Goal: Use online tool/utility: Utilize a website feature to perform a specific function

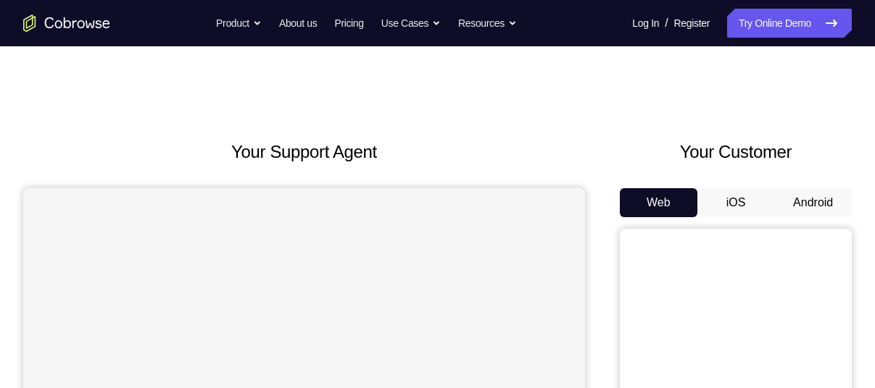
click at [801, 195] on button "Android" at bounding box center [813, 202] width 78 height 29
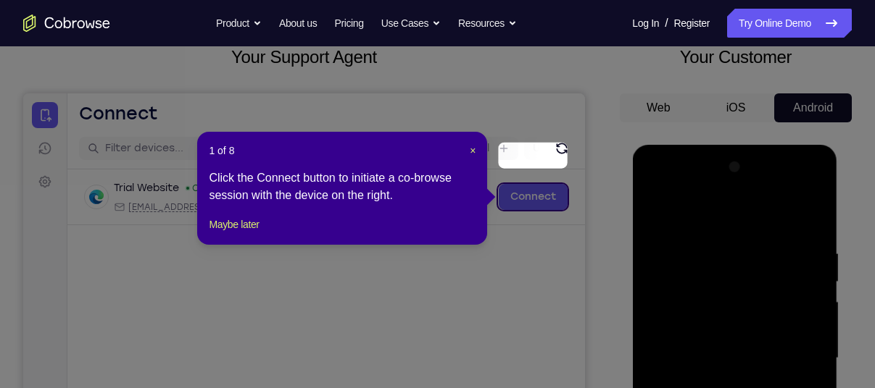
scroll to position [81, 0]
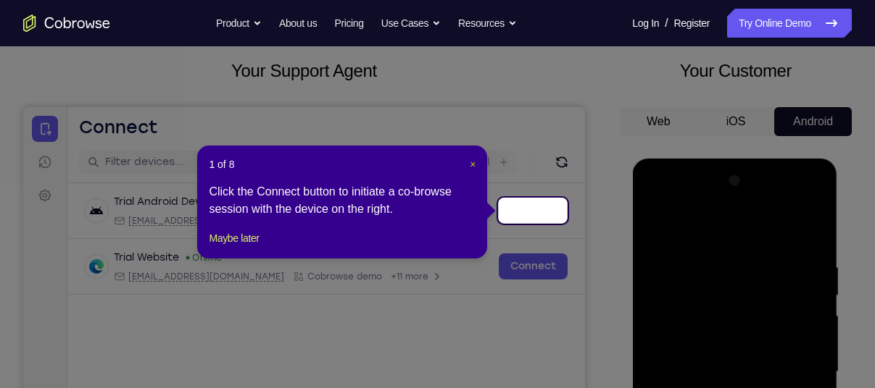
click at [472, 163] on span "×" at bounding box center [473, 165] width 6 height 12
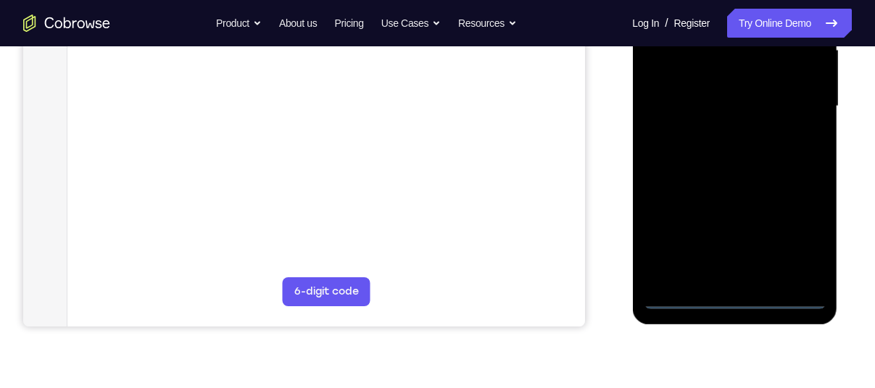
scroll to position [349, 0]
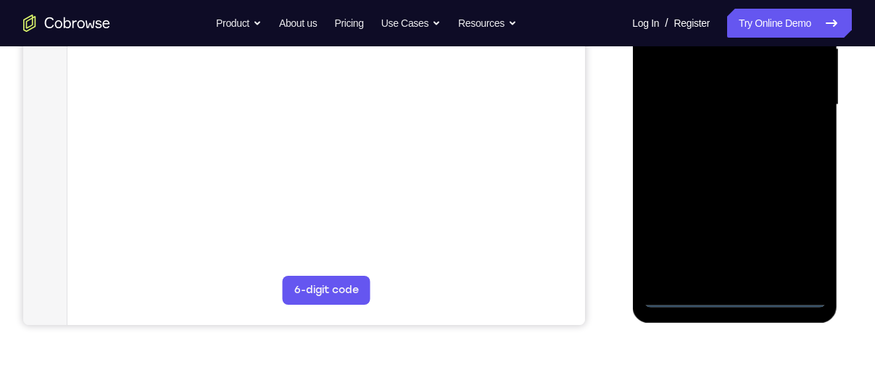
click at [730, 296] on div at bounding box center [734, 105] width 183 height 406
click at [798, 232] on div at bounding box center [734, 105] width 183 height 406
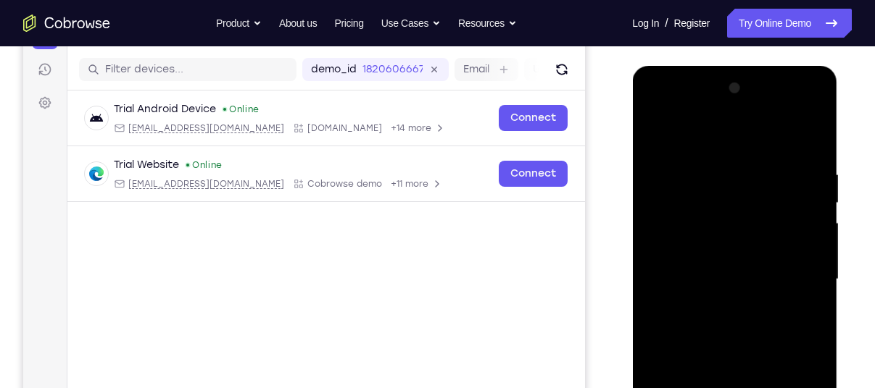
scroll to position [173, 0]
click at [670, 143] on div at bounding box center [734, 281] width 183 height 406
click at [669, 242] on div at bounding box center [734, 281] width 183 height 406
click at [670, 280] on div at bounding box center [734, 281] width 183 height 406
click at [688, 272] on div at bounding box center [734, 281] width 183 height 406
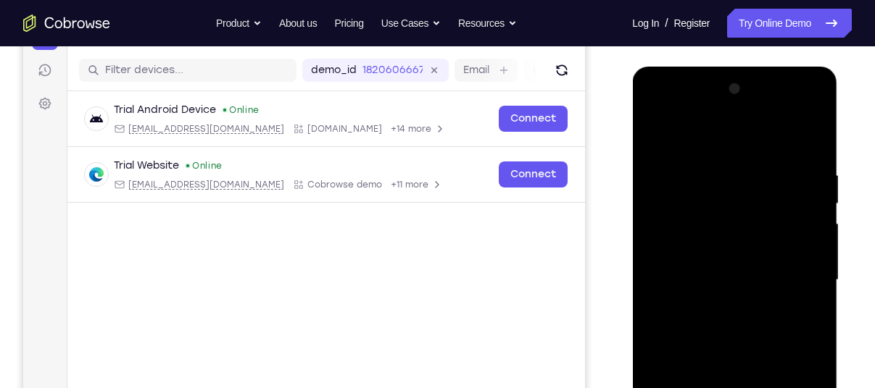
click at [712, 297] on div at bounding box center [734, 281] width 183 height 406
click at [795, 141] on div at bounding box center [734, 281] width 183 height 406
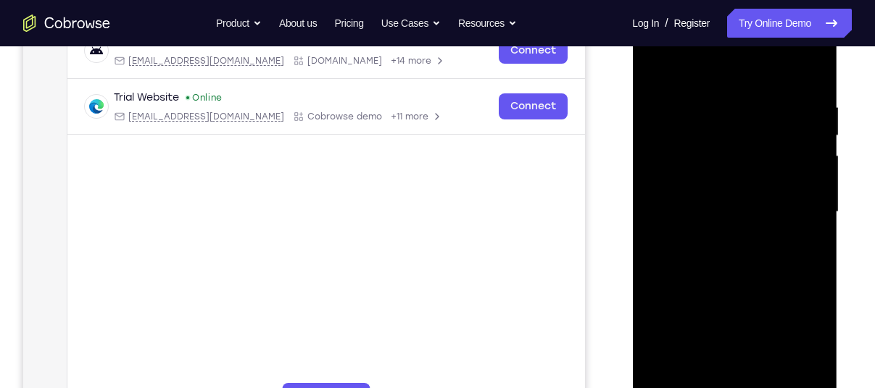
scroll to position [248, 0]
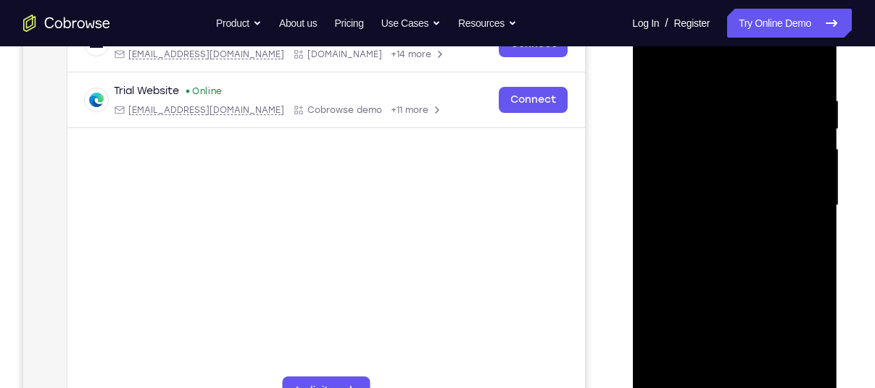
click at [722, 376] on div at bounding box center [734, 206] width 183 height 406
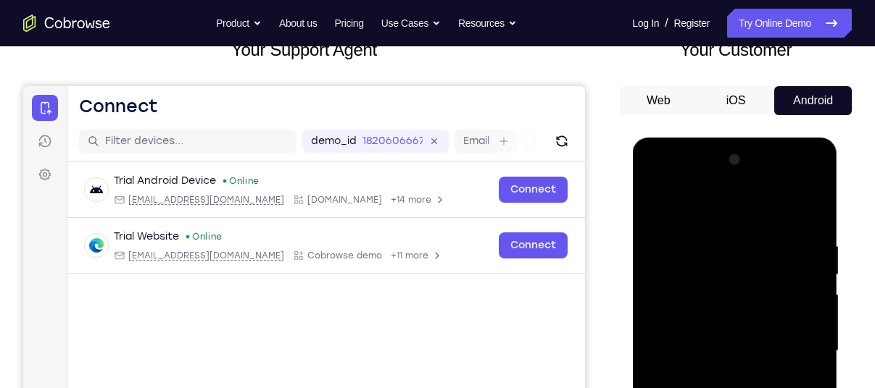
scroll to position [88, 0]
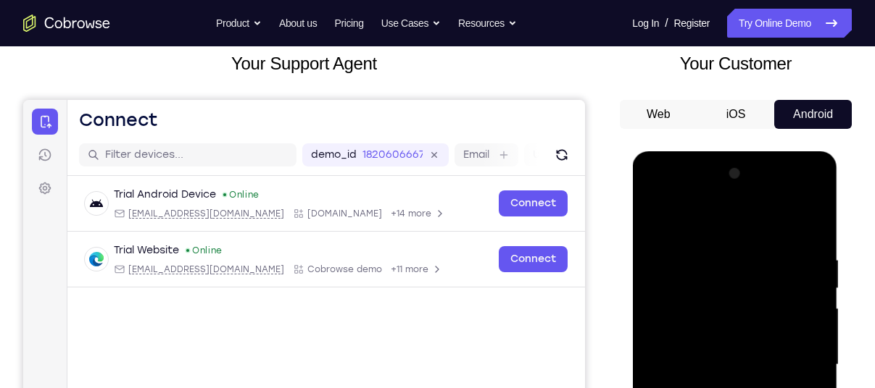
click at [790, 193] on div at bounding box center [734, 365] width 183 height 406
click at [654, 196] on div at bounding box center [734, 365] width 183 height 406
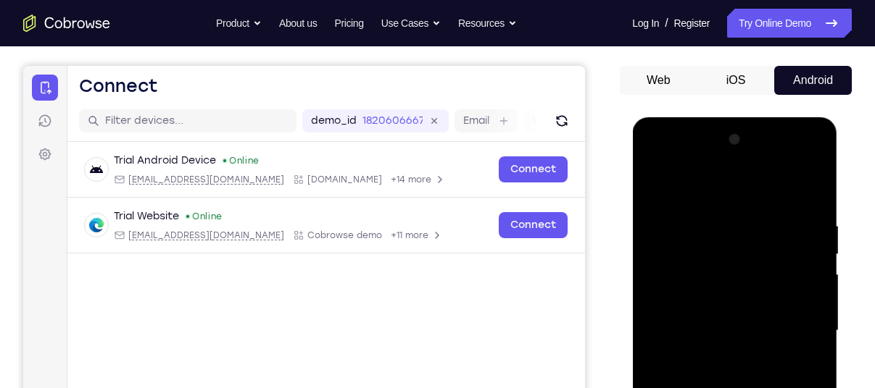
click at [791, 327] on div at bounding box center [734, 331] width 183 height 406
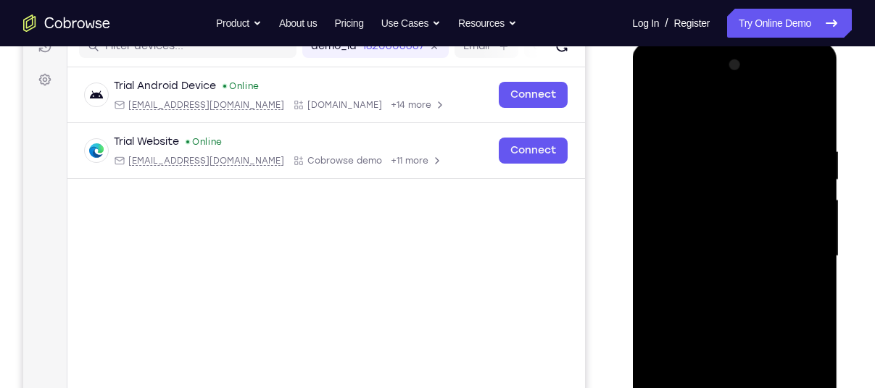
scroll to position [198, 0]
click at [722, 281] on div at bounding box center [734, 256] width 183 height 406
click at [718, 329] on div at bounding box center [734, 256] width 183 height 406
click at [709, 243] on div at bounding box center [734, 256] width 183 height 406
click at [729, 204] on div at bounding box center [734, 256] width 183 height 406
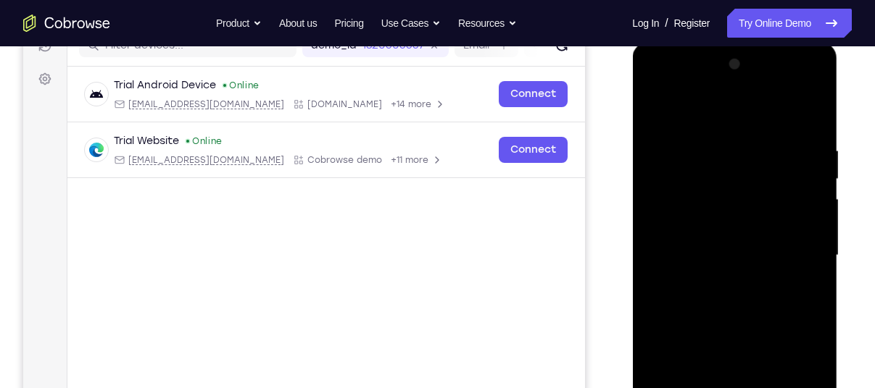
click at [719, 185] on div at bounding box center [734, 256] width 183 height 406
click at [732, 288] on div at bounding box center [734, 256] width 183 height 406
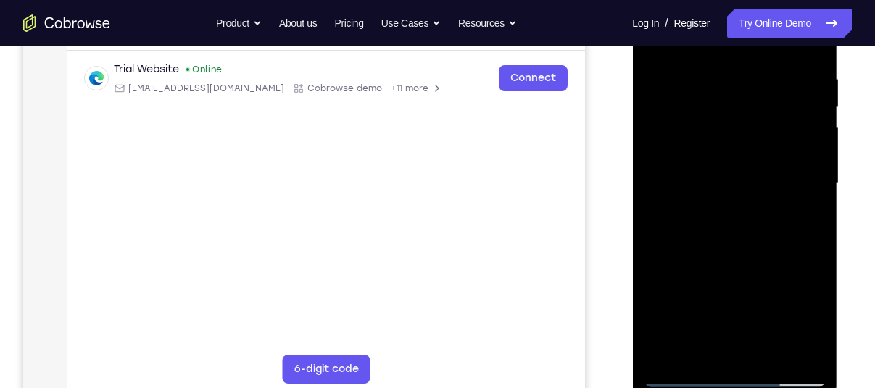
scroll to position [270, 0]
click at [770, 359] on div at bounding box center [734, 184] width 183 height 406
click at [731, 261] on div at bounding box center [734, 184] width 183 height 406
click at [683, 375] on div at bounding box center [734, 184] width 183 height 406
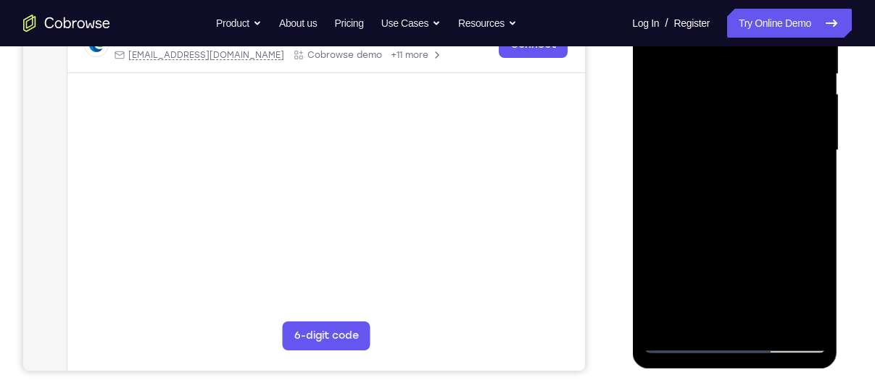
scroll to position [304, 0]
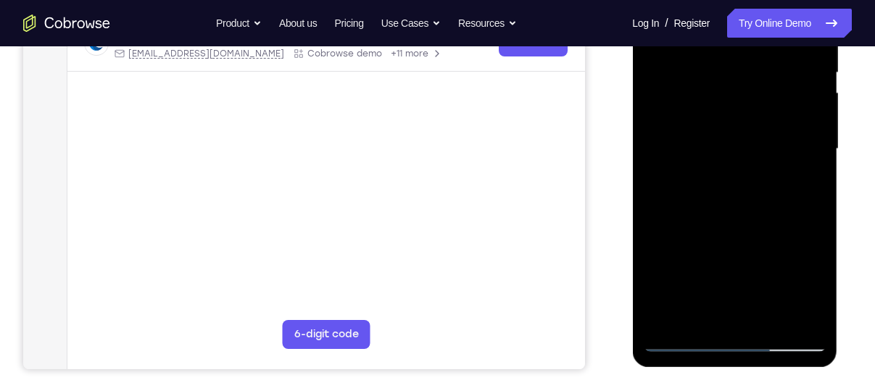
click at [807, 321] on div at bounding box center [734, 149] width 183 height 406
click at [741, 173] on div at bounding box center [734, 149] width 183 height 406
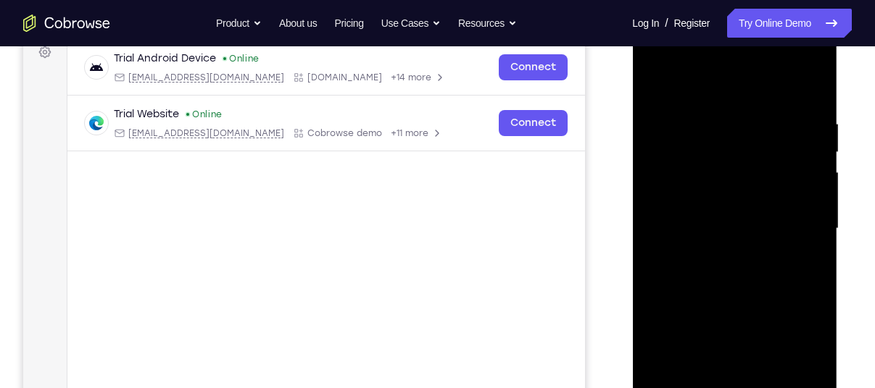
scroll to position [223, 0]
click at [657, 86] on div at bounding box center [734, 231] width 183 height 406
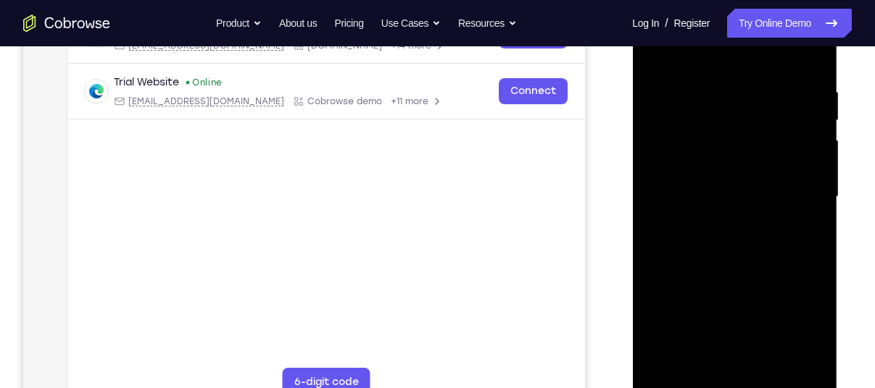
click at [791, 217] on div at bounding box center [734, 197] width 183 height 406
click at [700, 70] on div at bounding box center [734, 197] width 183 height 406
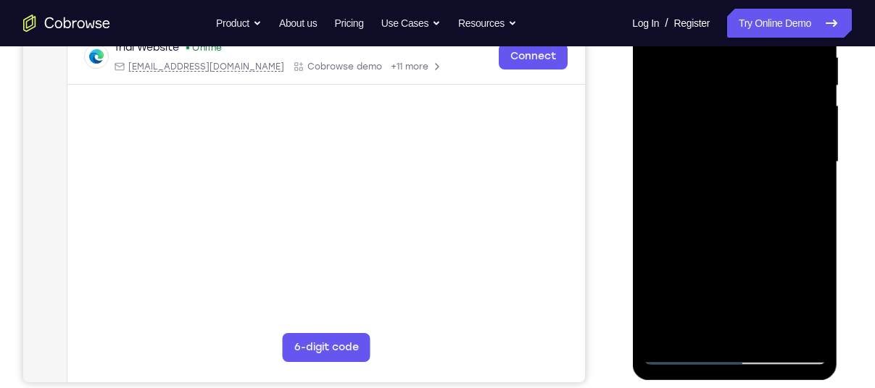
scroll to position [294, 0]
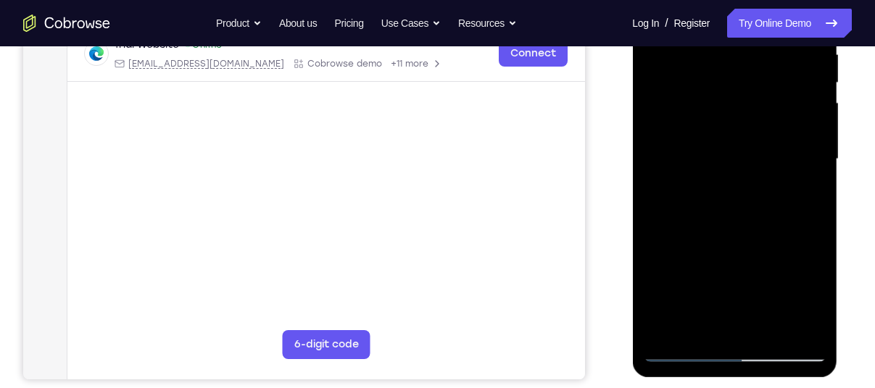
click at [683, 349] on div at bounding box center [734, 160] width 183 height 406
drag, startPoint x: 51, startPoint y: 403, endPoint x: 595, endPoint y: 238, distance: 567.8
click at [595, 238] on div "Your Support Agent Your Customer Web iOS Android" at bounding box center [437, 112] width 828 height 535
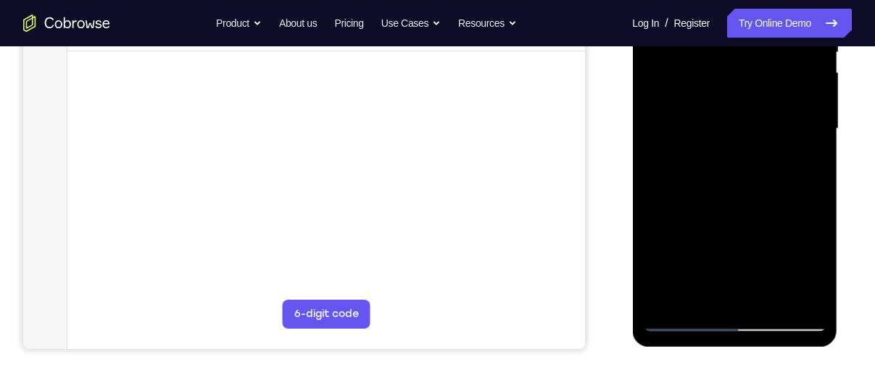
scroll to position [340, 0]
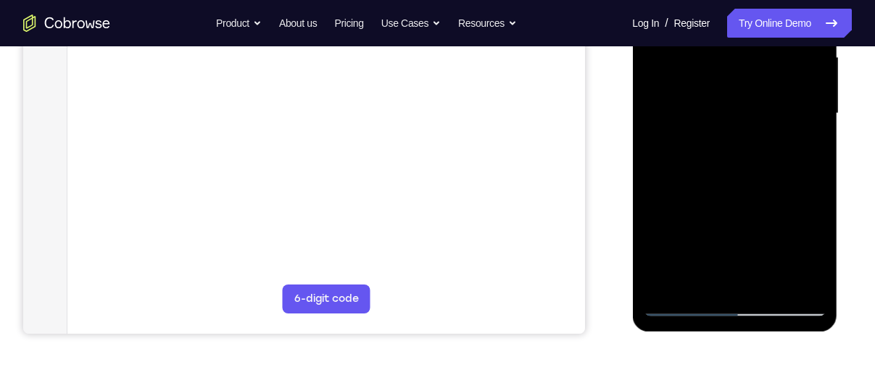
click at [686, 304] on div at bounding box center [734, 114] width 183 height 406
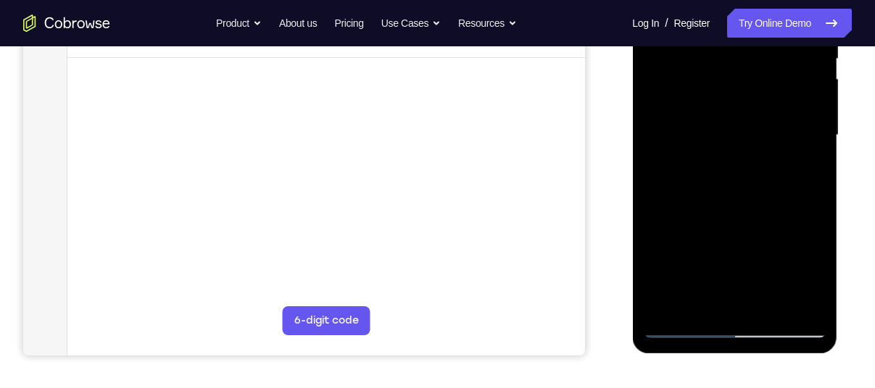
scroll to position [319, 0]
click at [693, 304] on div at bounding box center [734, 135] width 183 height 406
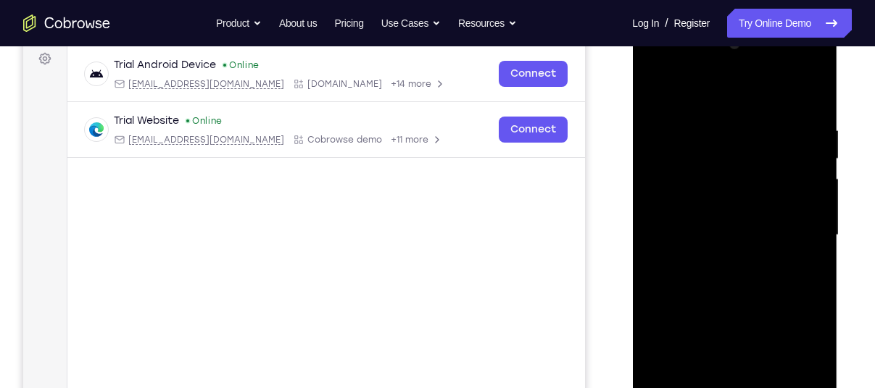
scroll to position [217, 0]
click at [696, 80] on div at bounding box center [734, 236] width 183 height 406
click at [661, 88] on div at bounding box center [734, 236] width 183 height 406
click at [696, 88] on div at bounding box center [734, 236] width 183 height 406
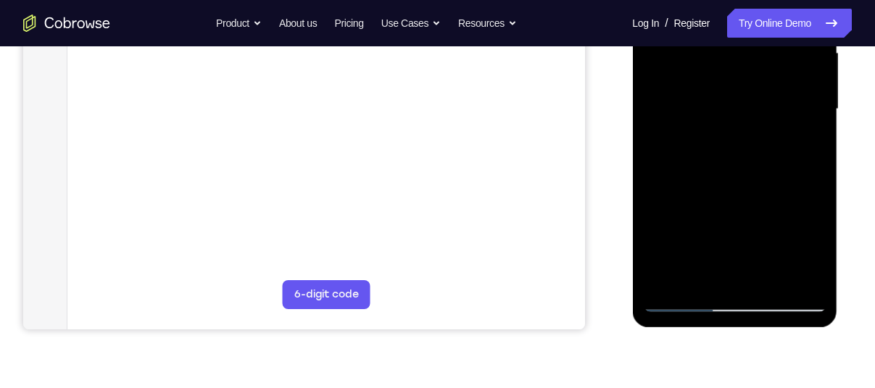
scroll to position [346, 0]
click at [684, 298] on div at bounding box center [734, 108] width 183 height 406
drag, startPoint x: 52, startPoint y: 404, endPoint x: 617, endPoint y: 252, distance: 584.4
click at [617, 252] on div "Your Support Agent Your Customer Web iOS Android" at bounding box center [437, 60] width 828 height 535
click at [679, 300] on div at bounding box center [734, 108] width 183 height 406
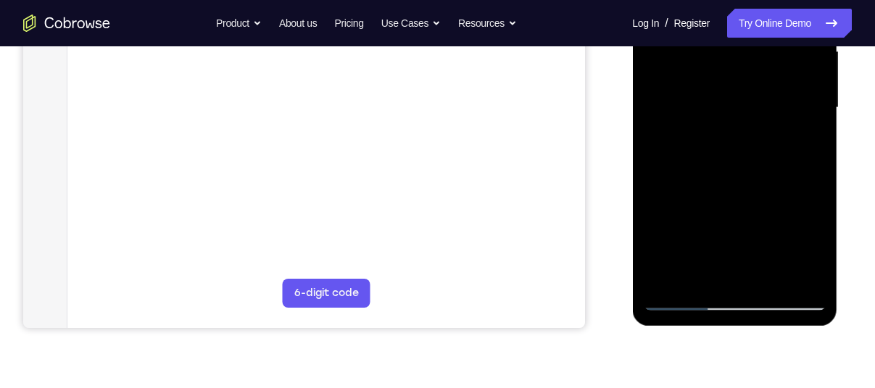
drag, startPoint x: 47, startPoint y: 406, endPoint x: 605, endPoint y: 258, distance: 577.2
click at [605, 258] on div "Your Support Agent Your Customer Web iOS Android" at bounding box center [437, 60] width 828 height 535
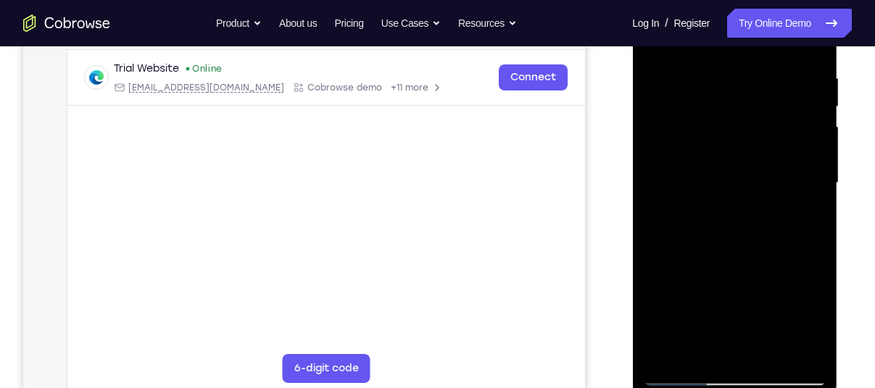
scroll to position [199, 0]
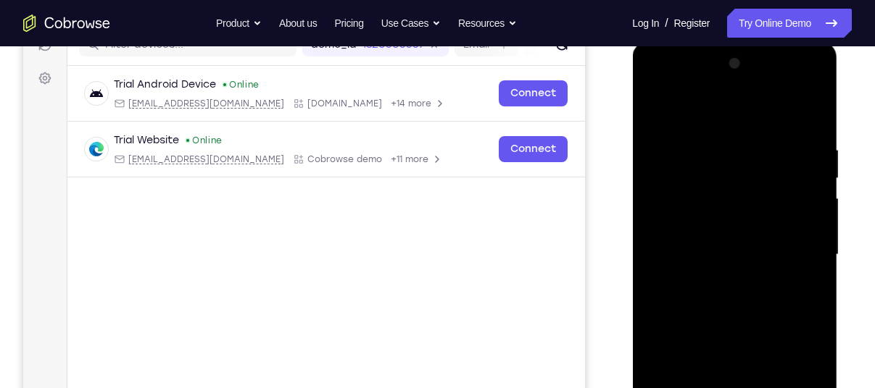
click at [792, 84] on div at bounding box center [734, 255] width 183 height 406
click at [710, 112] on div at bounding box center [734, 255] width 183 height 406
click at [691, 130] on div at bounding box center [734, 255] width 183 height 406
click at [811, 104] on div at bounding box center [734, 255] width 183 height 406
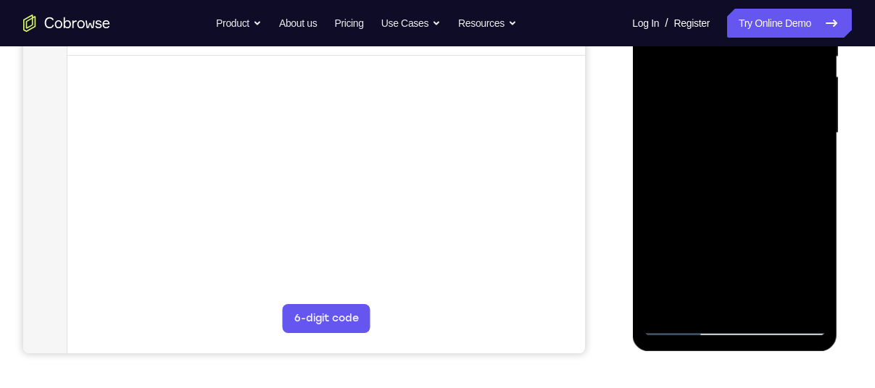
scroll to position [330, 0]
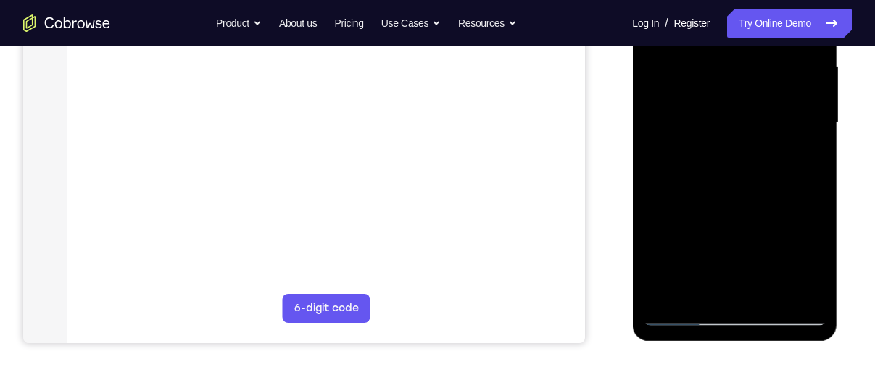
click at [688, 312] on div at bounding box center [734, 123] width 183 height 406
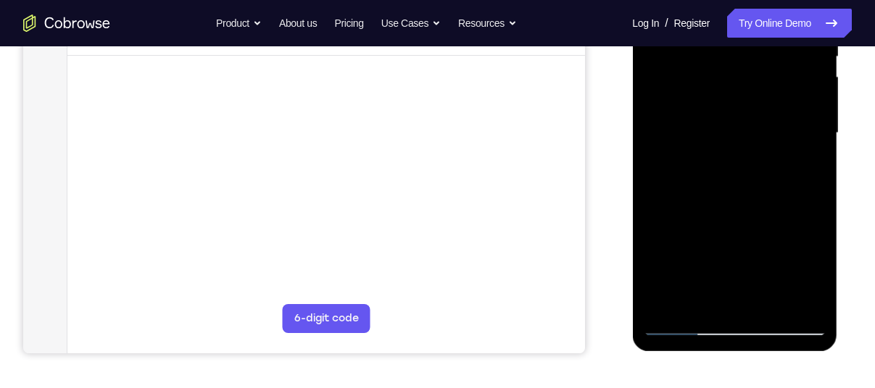
scroll to position [324, 0]
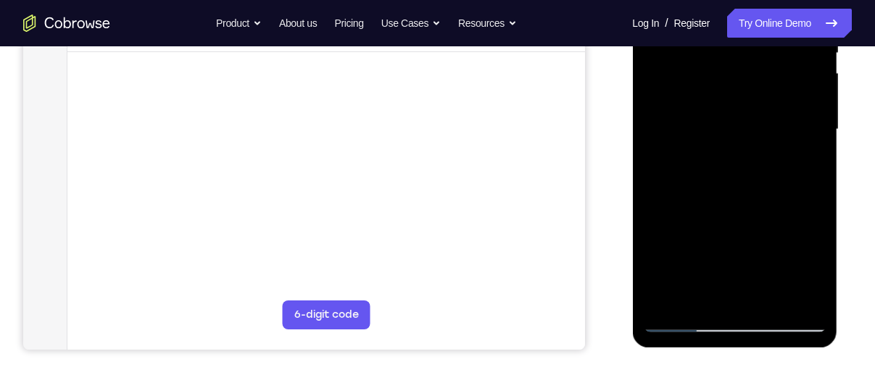
click at [723, 282] on div at bounding box center [734, 130] width 183 height 406
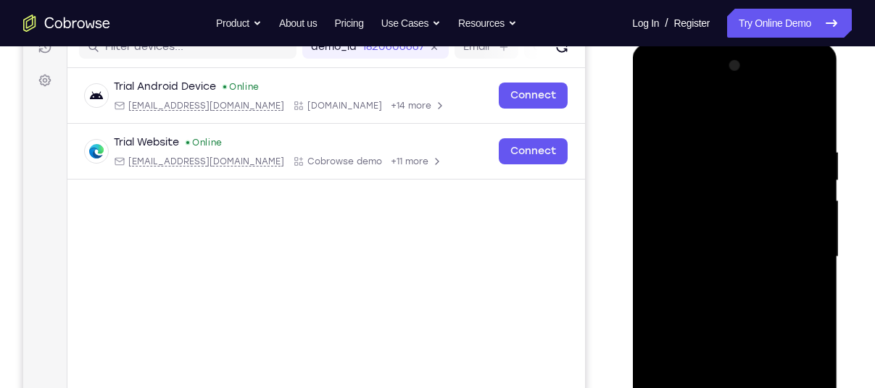
scroll to position [191, 0]
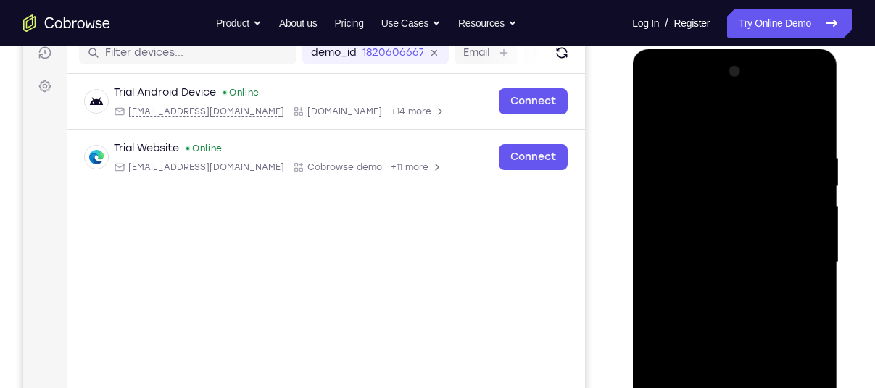
click at [791, 95] on div at bounding box center [734, 263] width 183 height 406
click at [698, 135] on div at bounding box center [734, 263] width 183 height 406
click at [794, 97] on div at bounding box center [734, 263] width 183 height 406
click at [663, 100] on div at bounding box center [734, 263] width 183 height 406
click at [789, 255] on div at bounding box center [734, 263] width 183 height 406
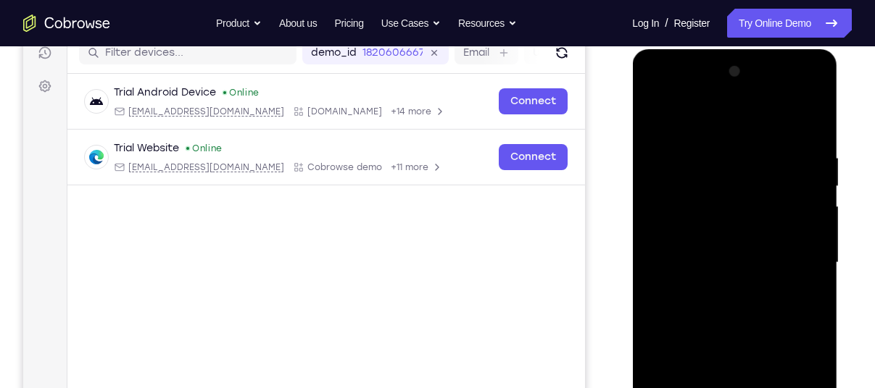
click at [789, 255] on div at bounding box center [734, 263] width 183 height 406
click at [796, 257] on div at bounding box center [734, 263] width 183 height 406
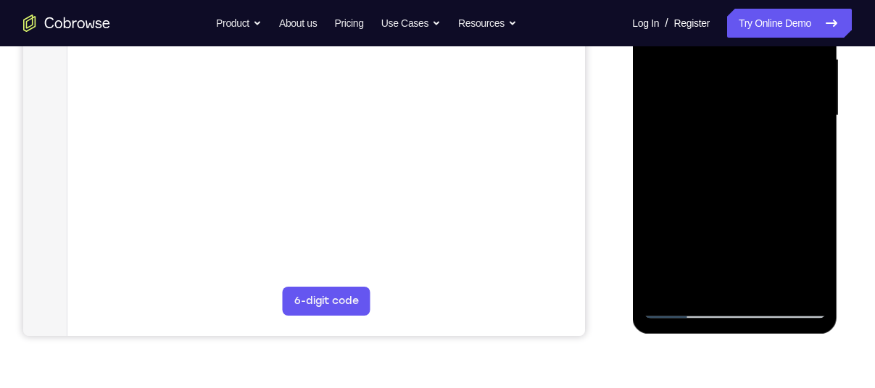
scroll to position [341, 0]
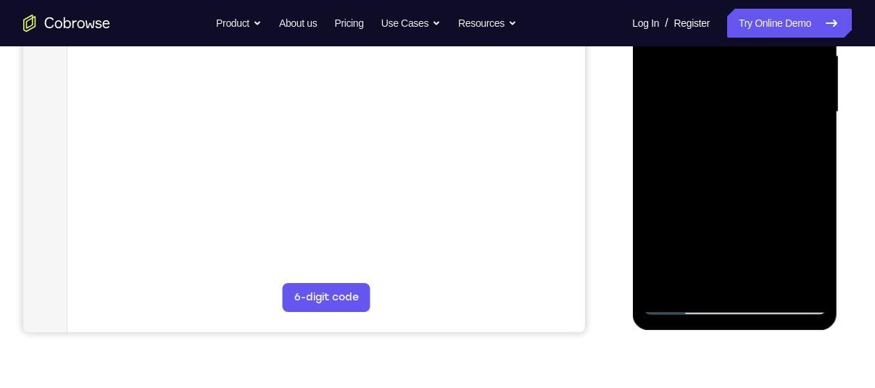
click at [798, 279] on div at bounding box center [734, 112] width 183 height 406
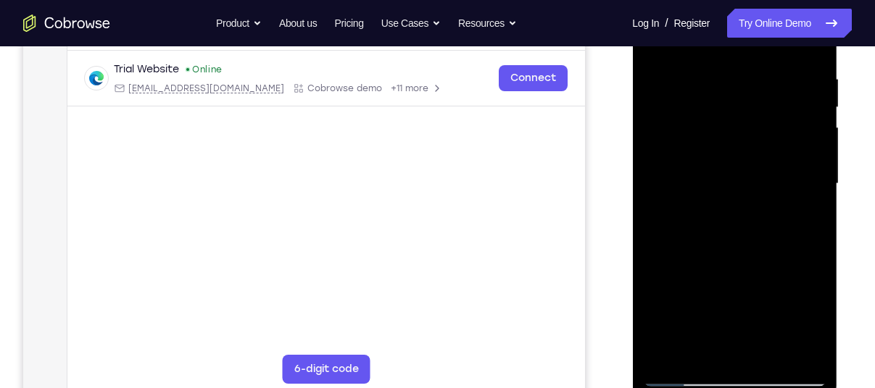
scroll to position [267, 0]
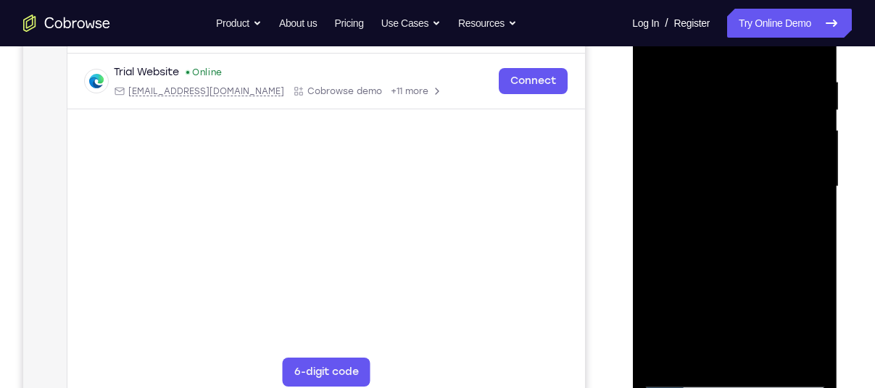
click at [736, 210] on div at bounding box center [734, 187] width 183 height 406
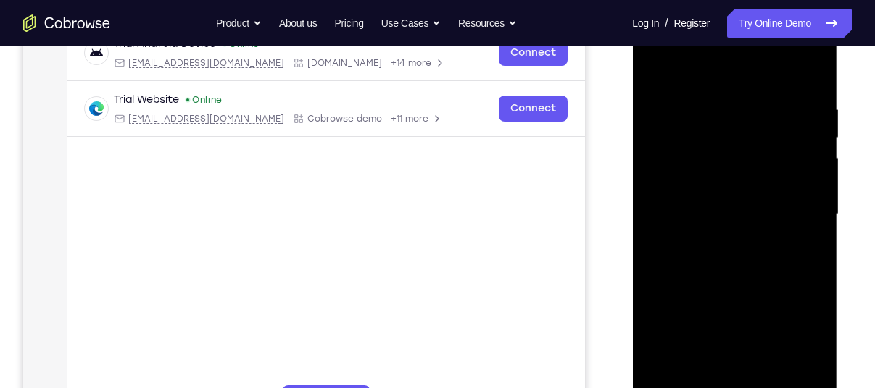
scroll to position [235, 0]
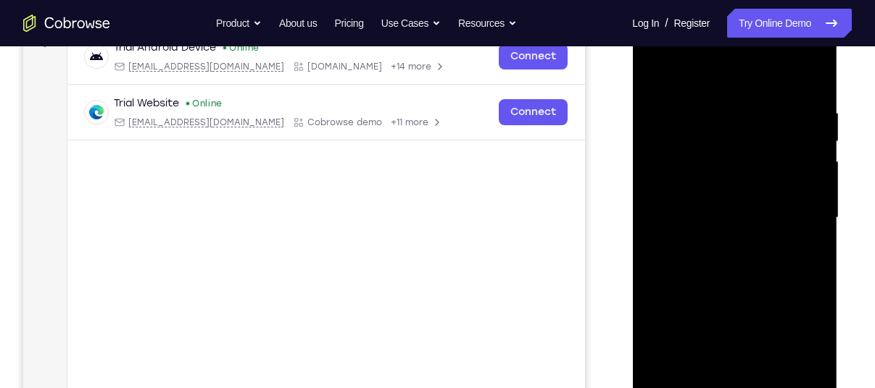
click at [680, 71] on div at bounding box center [734, 218] width 183 height 406
click at [682, 90] on div at bounding box center [734, 218] width 183 height 406
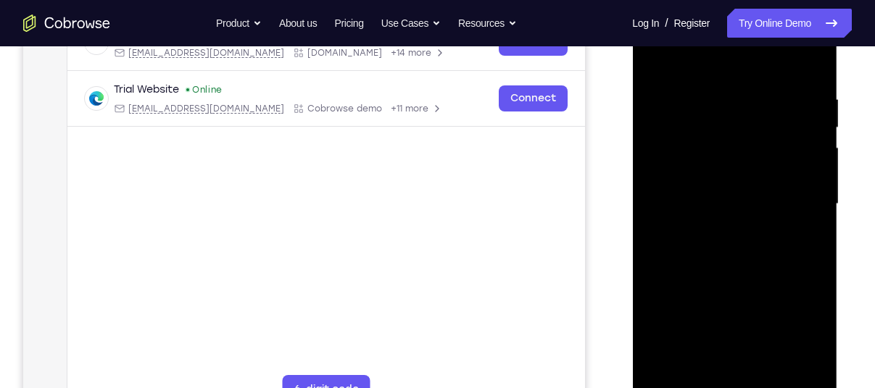
click at [847, 243] on div at bounding box center [736, 203] width 232 height 446
click at [639, 178] on div at bounding box center [734, 207] width 205 height 432
click at [822, 164] on div at bounding box center [734, 204] width 183 height 406
click at [731, 285] on div at bounding box center [734, 204] width 183 height 406
click at [660, 252] on div at bounding box center [734, 204] width 183 height 406
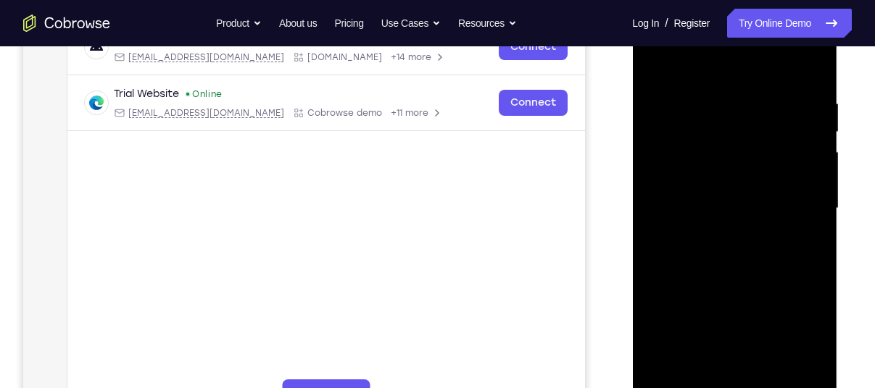
scroll to position [251, 0]
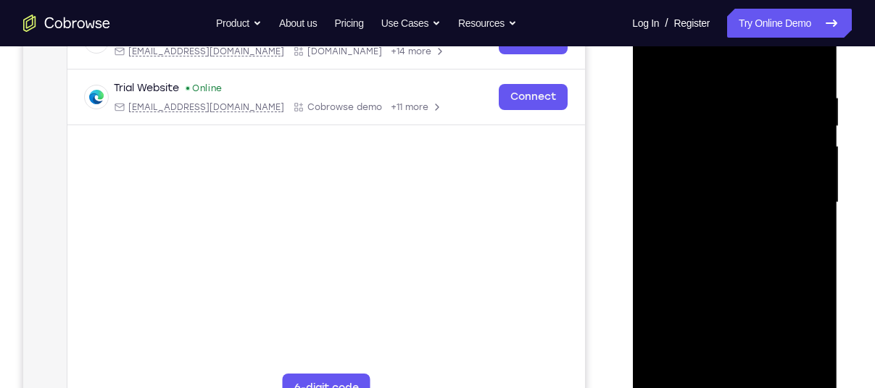
drag, startPoint x: 667, startPoint y: 104, endPoint x: 685, endPoint y: 117, distance: 21.7
click at [685, 117] on div at bounding box center [734, 203] width 183 height 406
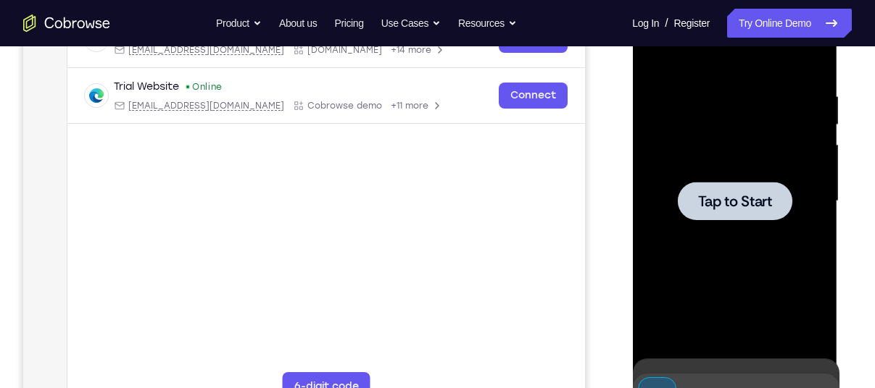
scroll to position [300, 0]
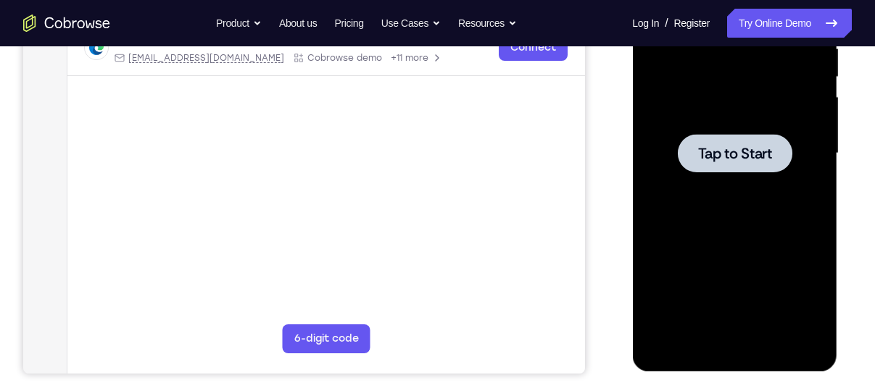
click at [718, 161] on span "Tap to Start" at bounding box center [734, 153] width 74 height 14
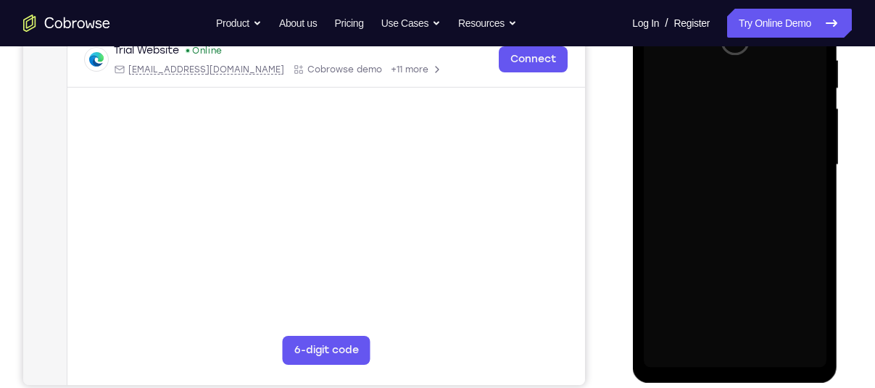
scroll to position [278, 0]
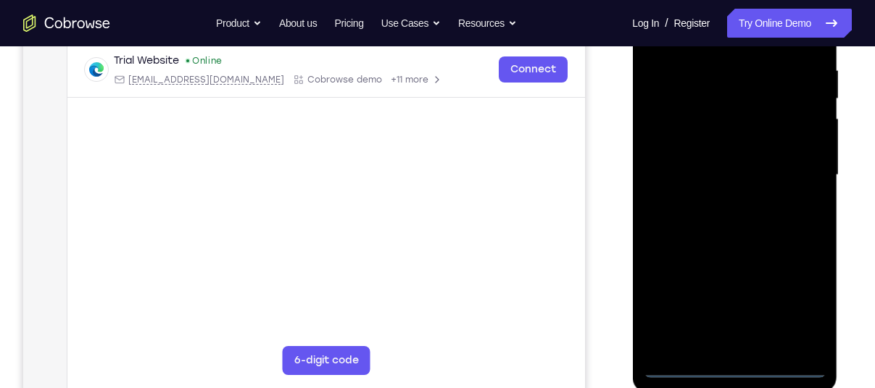
click at [730, 364] on div at bounding box center [734, 175] width 183 height 406
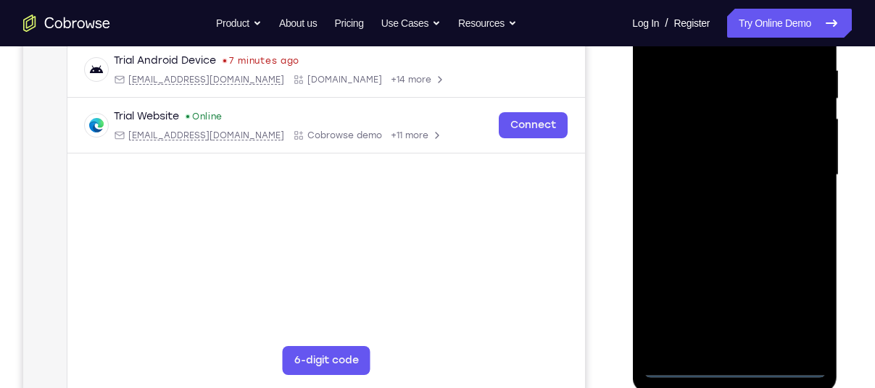
click at [797, 299] on div at bounding box center [734, 175] width 183 height 406
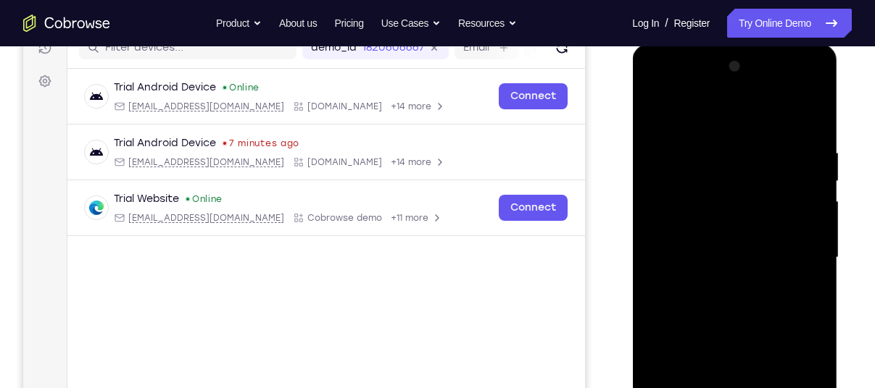
scroll to position [175, 0]
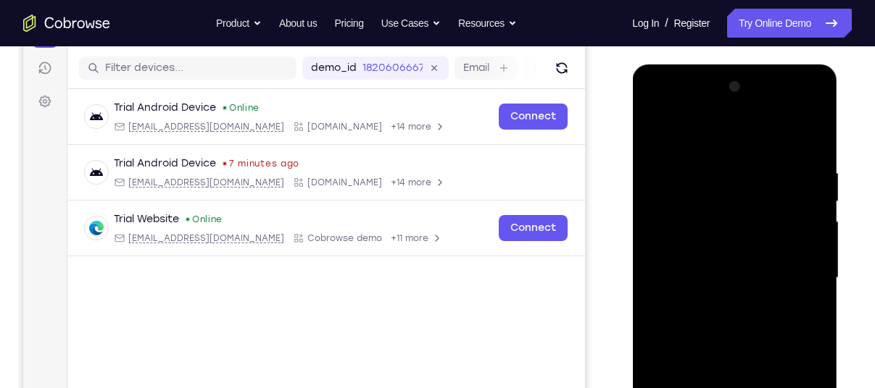
click at [682, 141] on div at bounding box center [734, 278] width 183 height 406
click at [671, 245] on div at bounding box center [734, 278] width 183 height 406
click at [676, 284] on div at bounding box center [734, 278] width 183 height 406
click at [677, 265] on div at bounding box center [734, 278] width 183 height 406
click at [714, 293] on div at bounding box center [734, 278] width 183 height 406
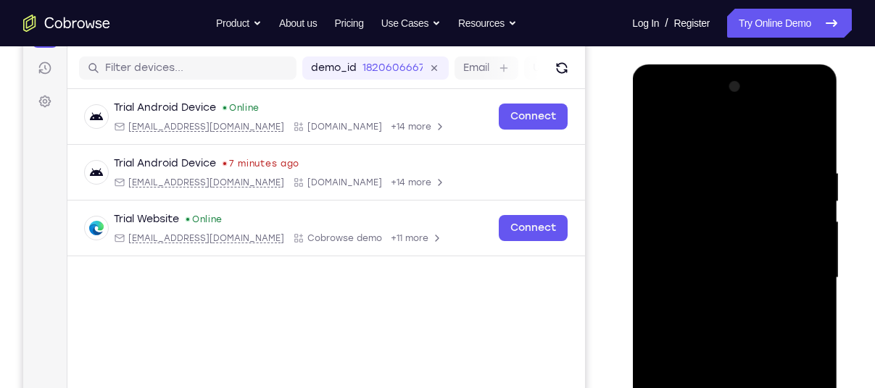
click at [800, 141] on div at bounding box center [734, 278] width 183 height 406
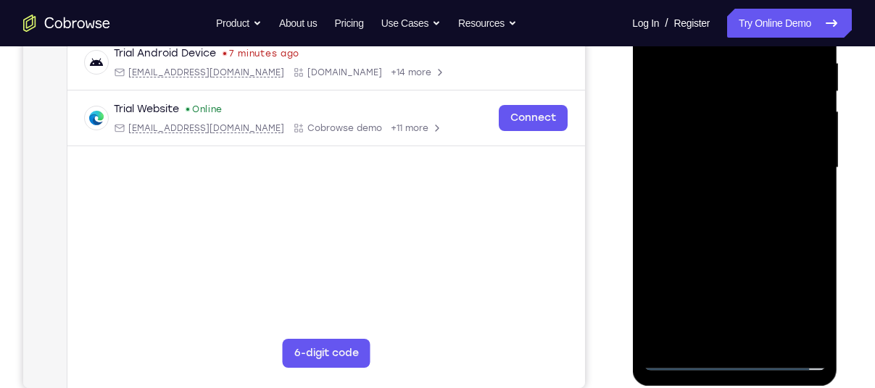
scroll to position [288, 0]
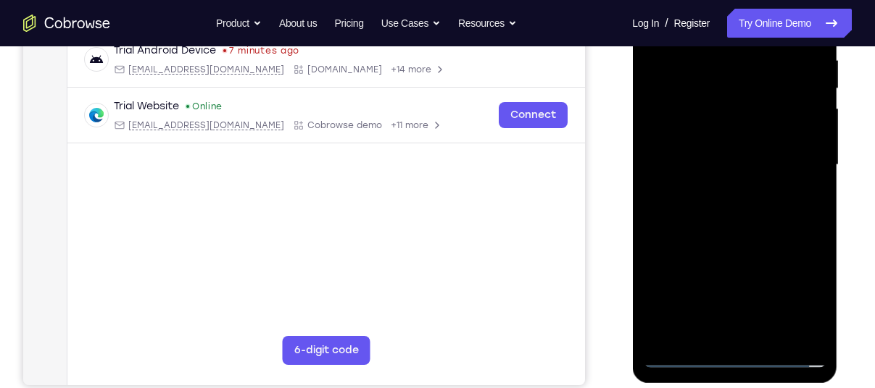
click at [733, 335] on div at bounding box center [734, 165] width 183 height 406
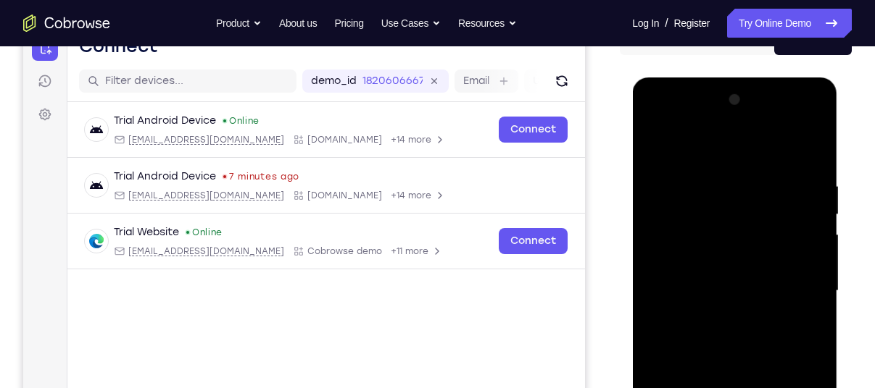
scroll to position [155, 0]
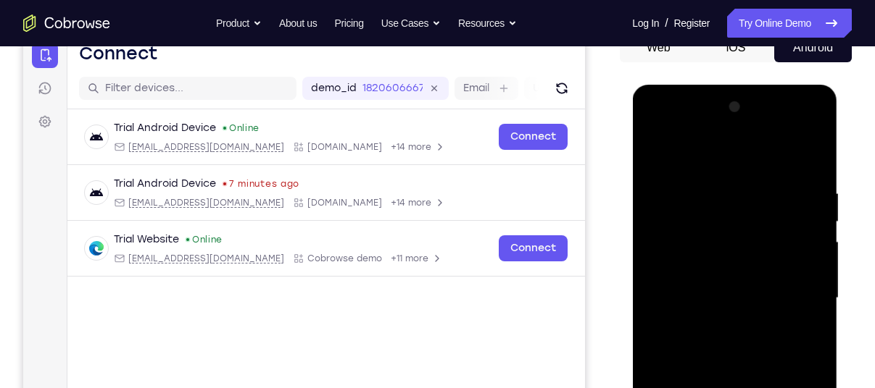
click at [798, 131] on div at bounding box center [734, 299] width 183 height 406
click at [654, 126] on div at bounding box center [734, 299] width 183 height 406
click at [794, 289] on div at bounding box center [734, 299] width 183 height 406
click at [717, 321] on div at bounding box center [734, 299] width 183 height 406
click at [729, 365] on div at bounding box center [734, 299] width 183 height 406
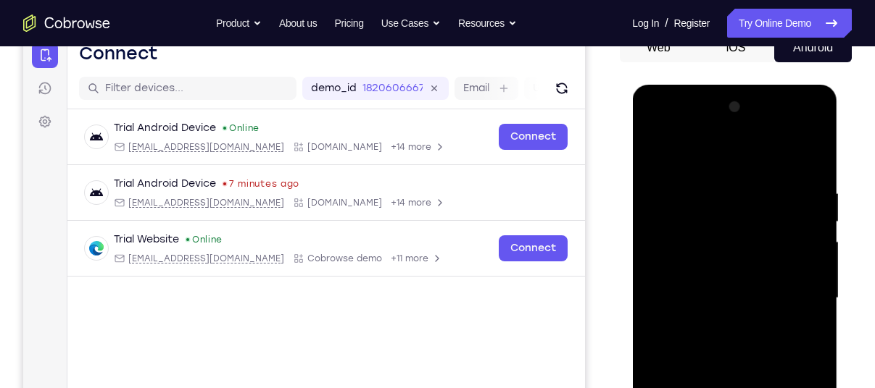
click at [712, 283] on div at bounding box center [734, 299] width 183 height 406
click at [723, 259] on div at bounding box center [734, 299] width 183 height 406
click at [721, 235] on div at bounding box center [734, 299] width 183 height 406
click at [693, 230] on div at bounding box center [734, 299] width 183 height 406
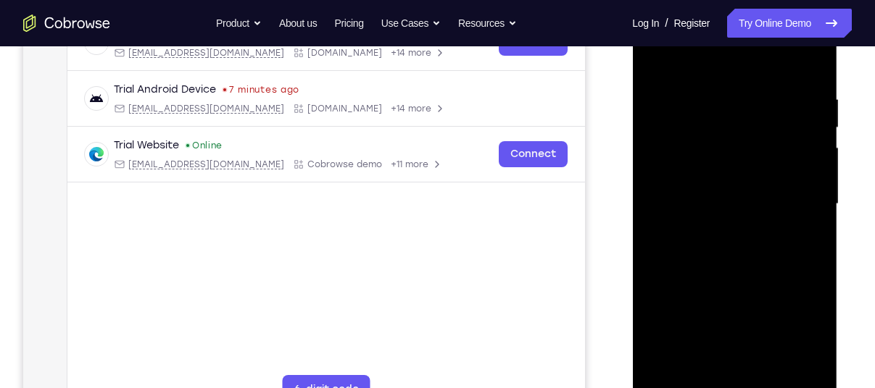
scroll to position [251, 0]
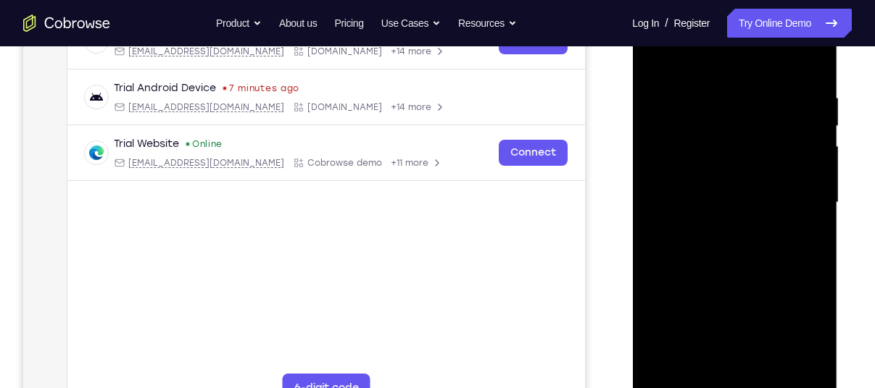
click at [738, 235] on div at bounding box center [734, 203] width 183 height 406
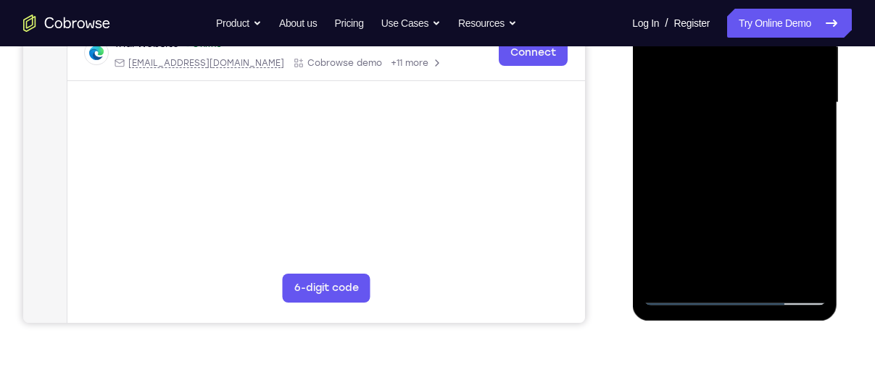
scroll to position [381, 0]
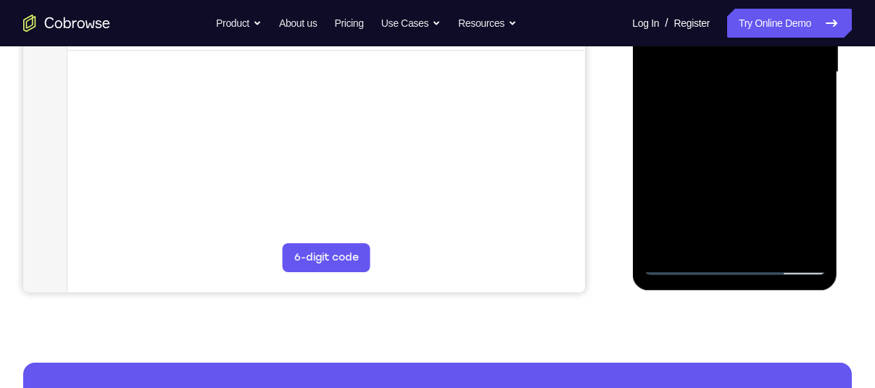
click at [701, 246] on div at bounding box center [734, 73] width 183 height 406
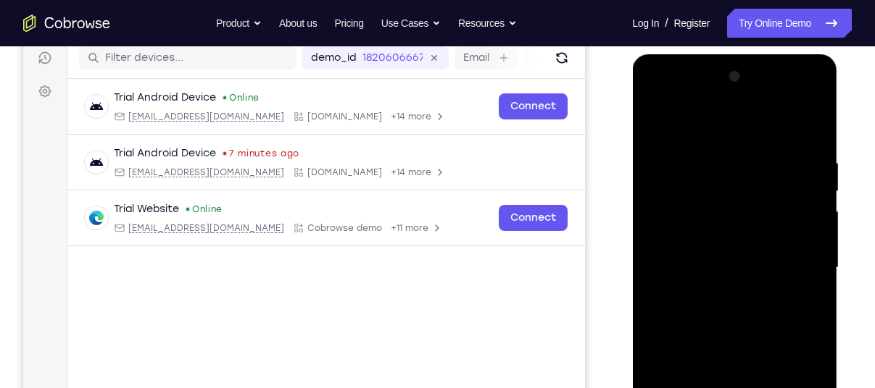
scroll to position [183, 0]
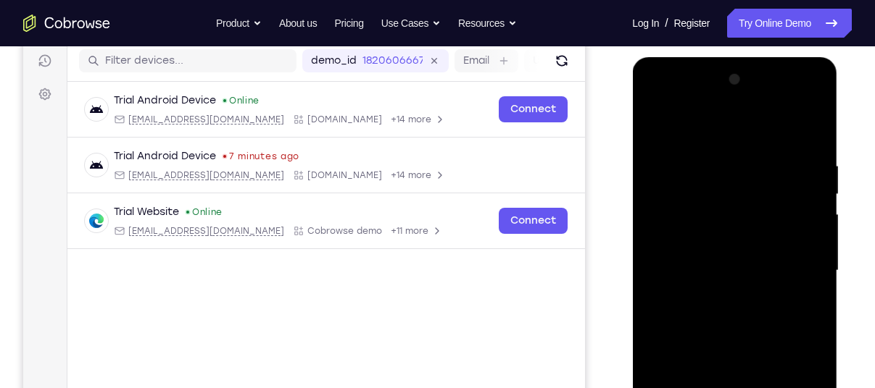
click at [689, 122] on div at bounding box center [734, 271] width 183 height 406
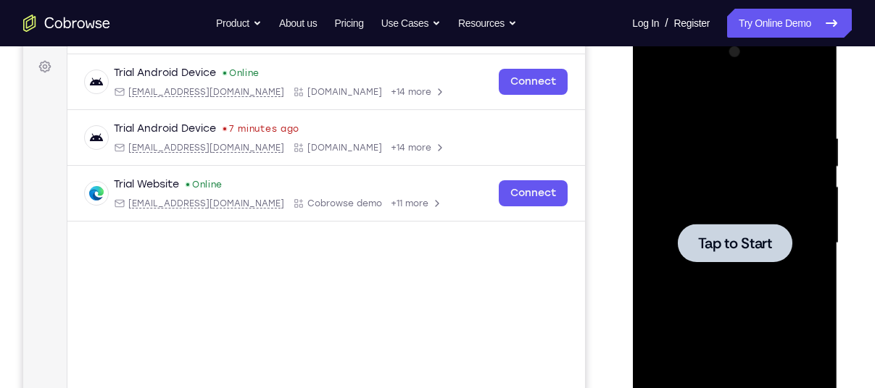
scroll to position [212, 0]
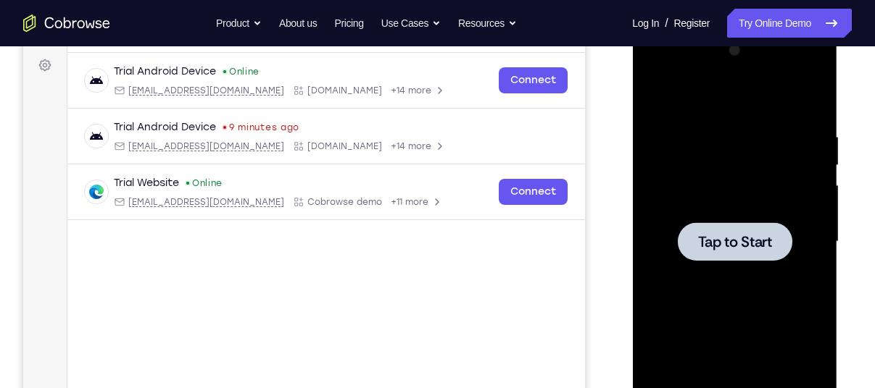
click at [728, 247] on span "Tap to Start" at bounding box center [734, 242] width 74 height 14
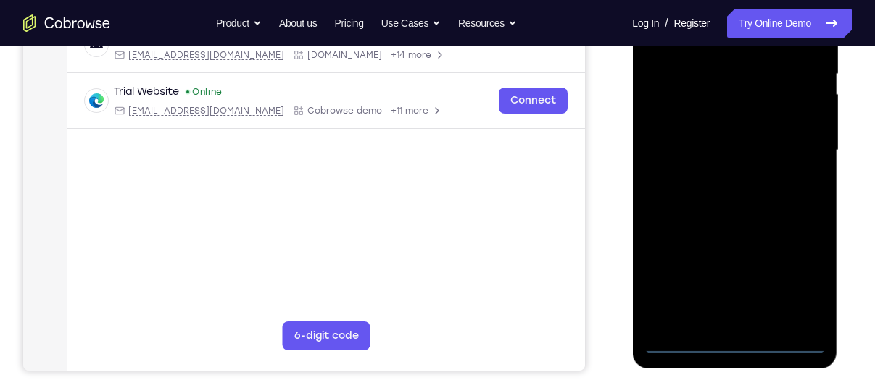
scroll to position [304, 0]
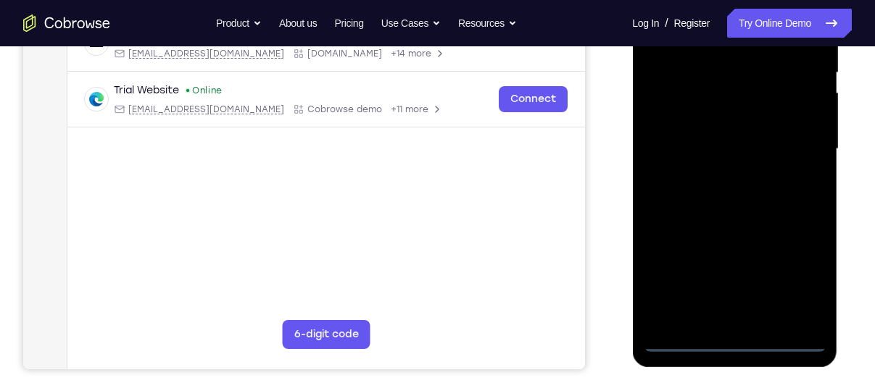
click at [733, 341] on div at bounding box center [734, 149] width 183 height 406
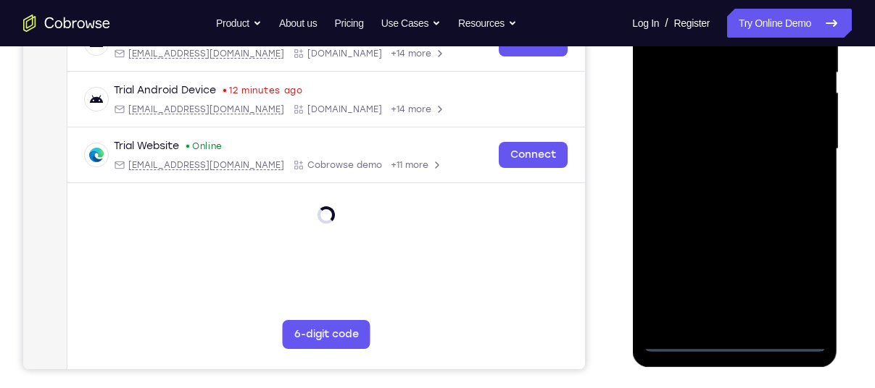
click at [797, 280] on div at bounding box center [734, 149] width 183 height 406
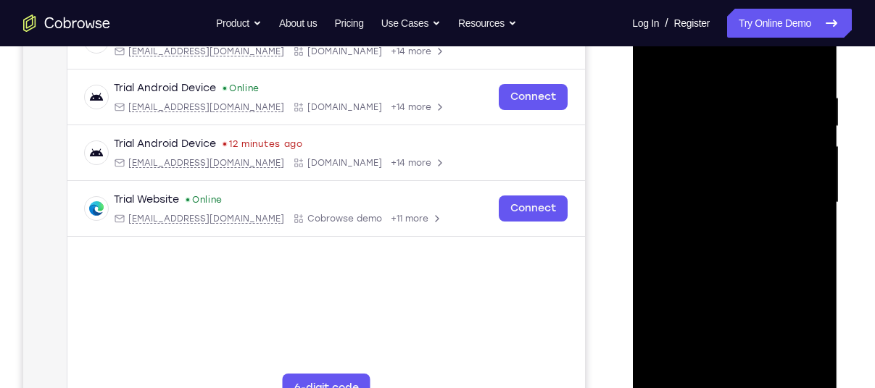
scroll to position [235, 0]
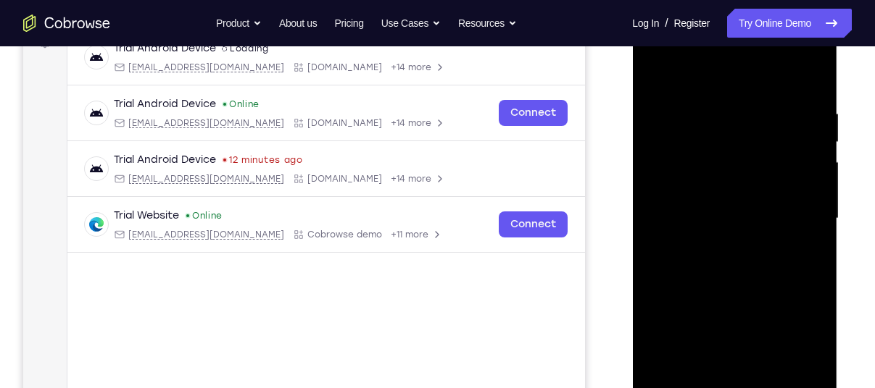
click at [686, 78] on div at bounding box center [734, 219] width 183 height 406
click at [800, 208] on div at bounding box center [734, 219] width 183 height 406
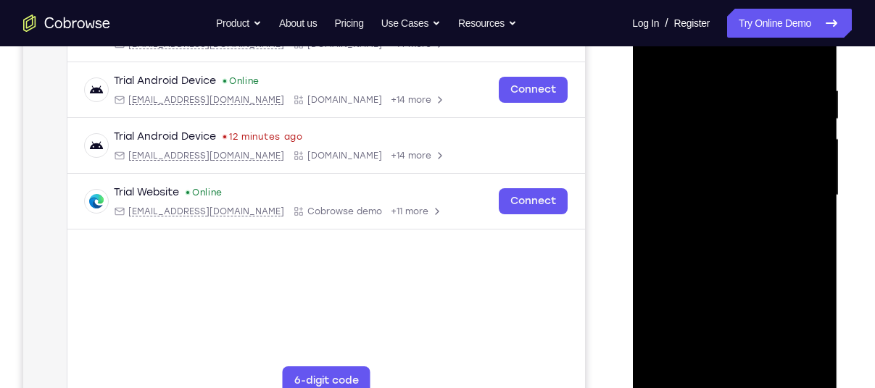
scroll to position [259, 0]
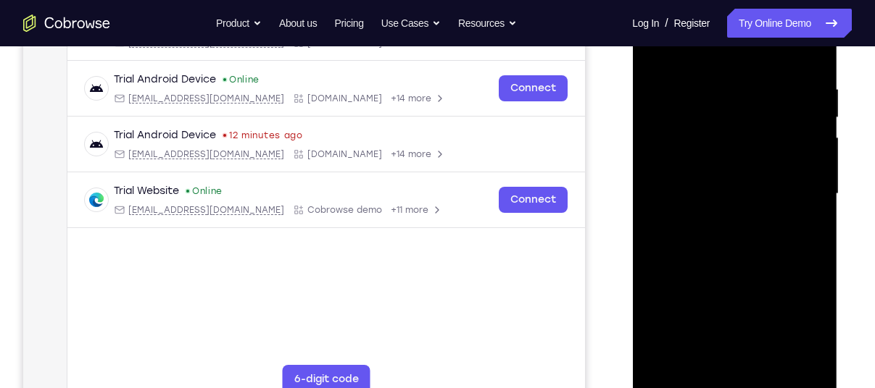
click at [751, 361] on div at bounding box center [734, 194] width 183 height 406
click at [731, 266] on div at bounding box center [734, 194] width 183 height 406
click at [720, 185] on div at bounding box center [734, 194] width 183 height 406
click at [683, 201] on div at bounding box center [734, 194] width 183 height 406
click at [683, 192] on div at bounding box center [734, 194] width 183 height 406
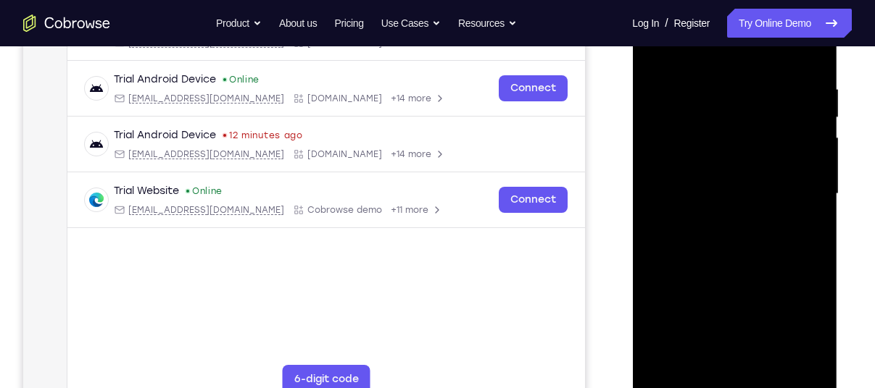
click at [701, 213] on div at bounding box center [734, 194] width 183 height 406
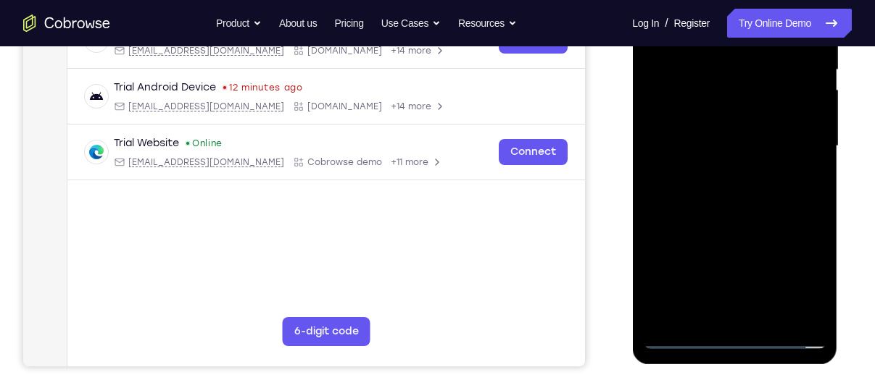
scroll to position [309, 0]
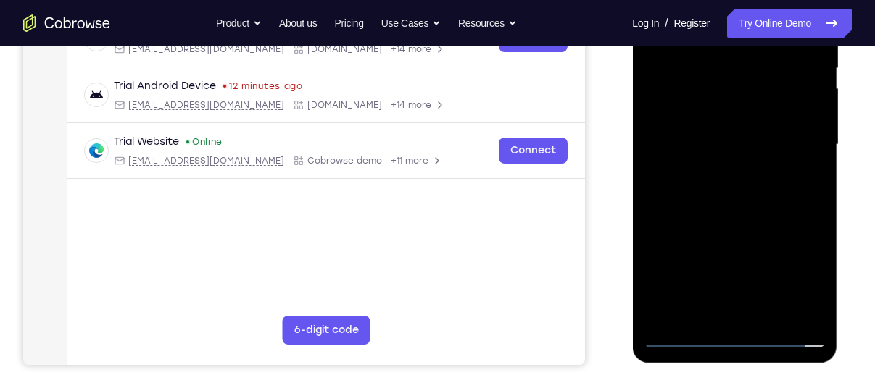
click at [735, 312] on div at bounding box center [734, 145] width 183 height 406
click at [706, 101] on div at bounding box center [734, 145] width 183 height 406
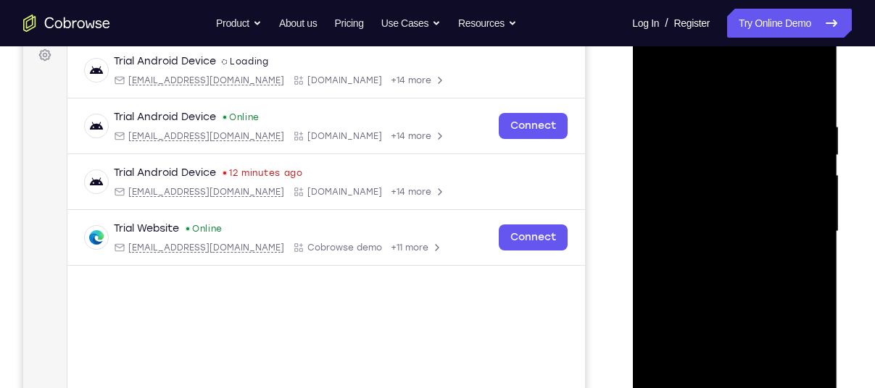
scroll to position [220, 0]
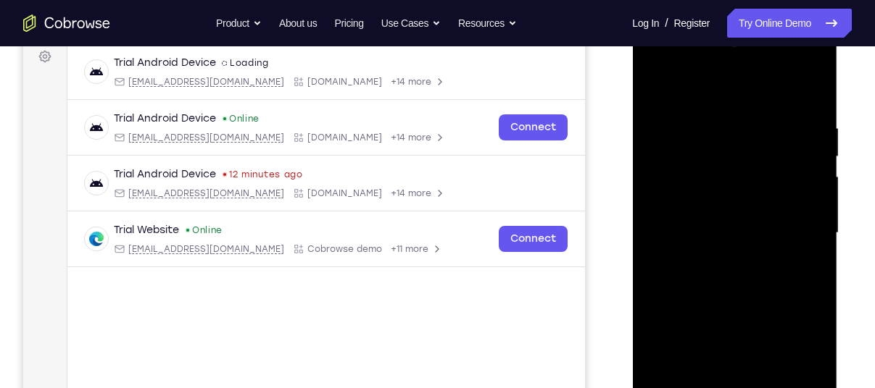
click at [708, 160] on div at bounding box center [734, 233] width 183 height 406
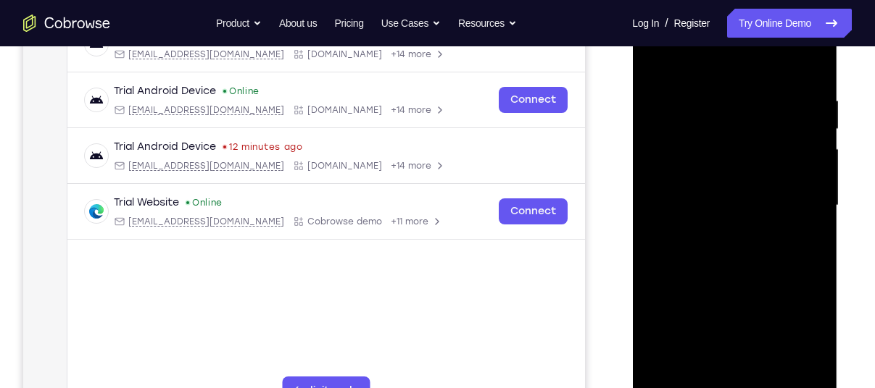
scroll to position [246, 0]
click at [720, 236] on div at bounding box center [734, 207] width 183 height 406
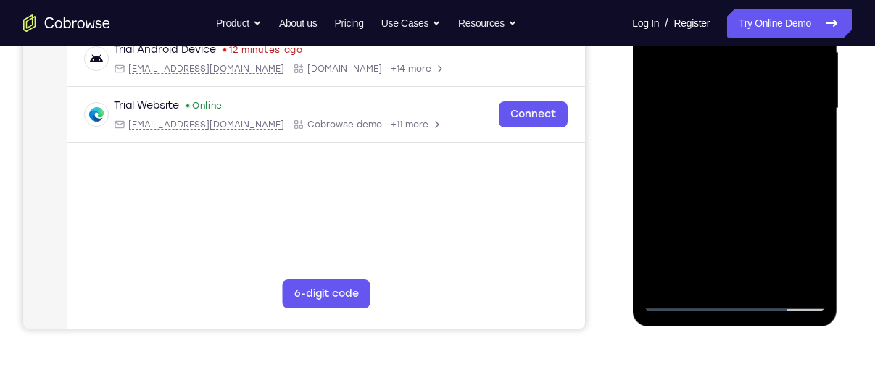
scroll to position [348, 0]
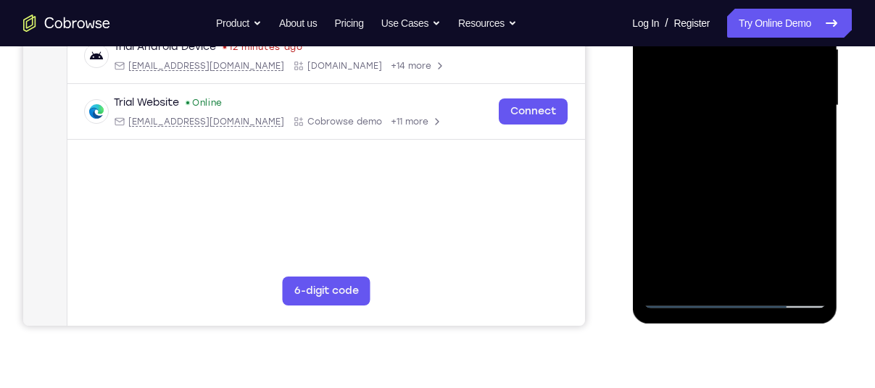
click at [701, 280] on div at bounding box center [734, 106] width 183 height 406
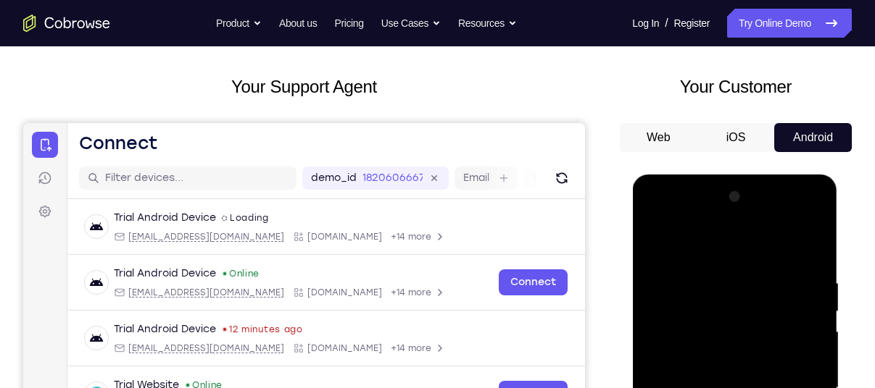
scroll to position [64, 0]
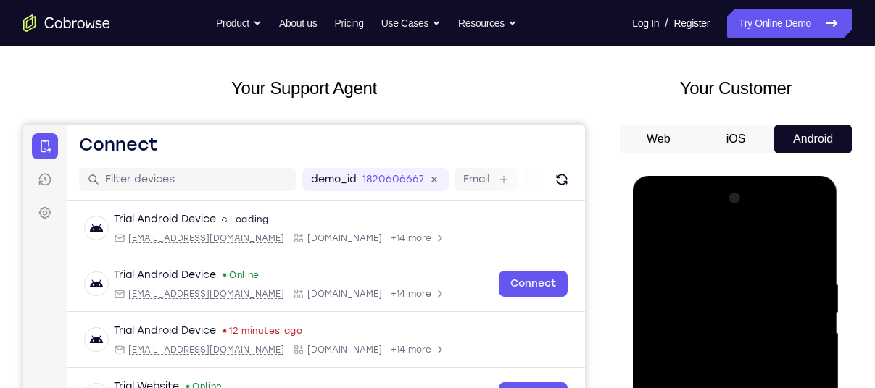
click at [696, 238] on div at bounding box center [734, 390] width 183 height 406
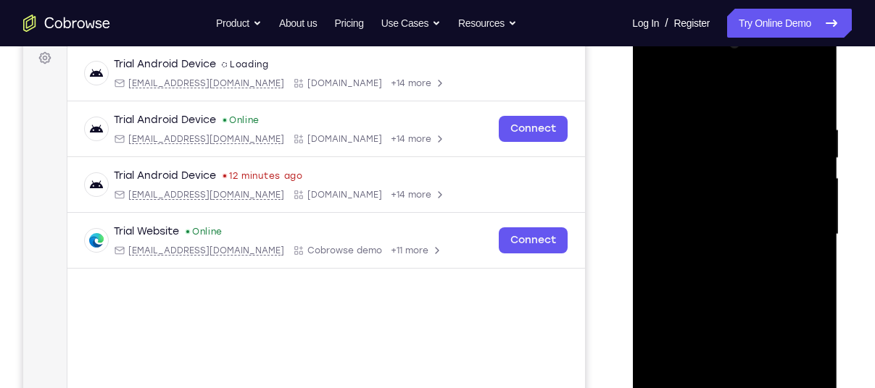
scroll to position [217, 0]
click at [789, 90] on div at bounding box center [734, 236] width 183 height 406
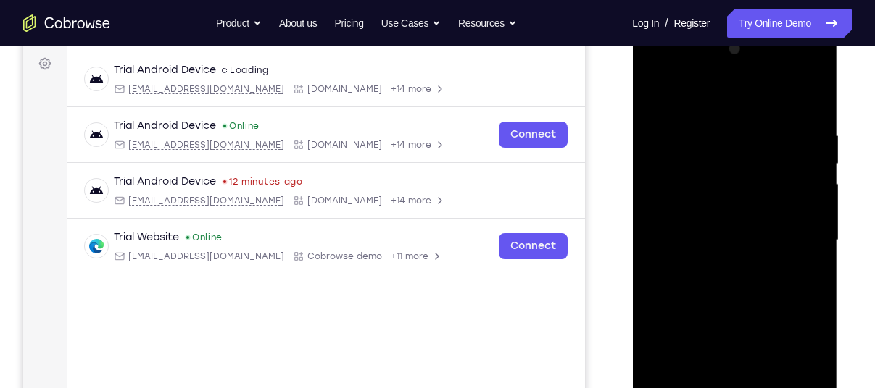
scroll to position [212, 0]
click at [664, 92] on div at bounding box center [734, 242] width 183 height 406
click at [663, 96] on div at bounding box center [734, 242] width 183 height 406
click at [691, 96] on div at bounding box center [734, 242] width 183 height 406
click at [791, 95] on div at bounding box center [734, 242] width 183 height 406
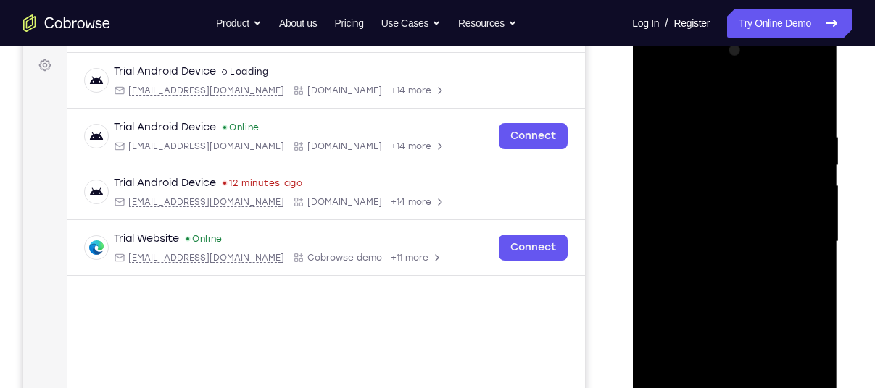
click at [804, 93] on div at bounding box center [734, 242] width 183 height 406
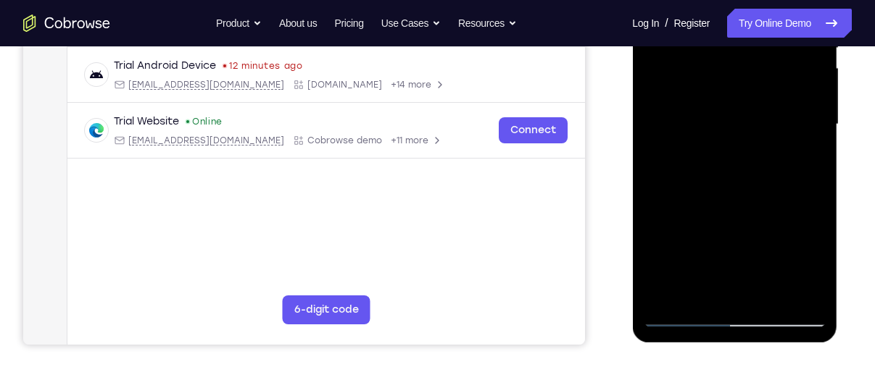
scroll to position [335, 0]
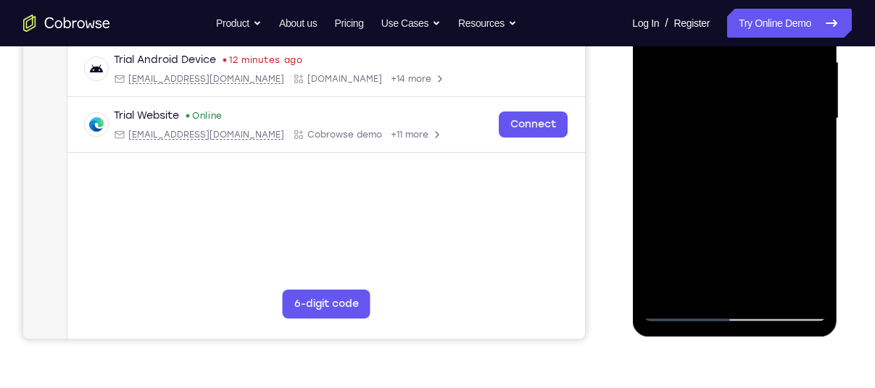
click at [677, 312] on div at bounding box center [734, 119] width 183 height 406
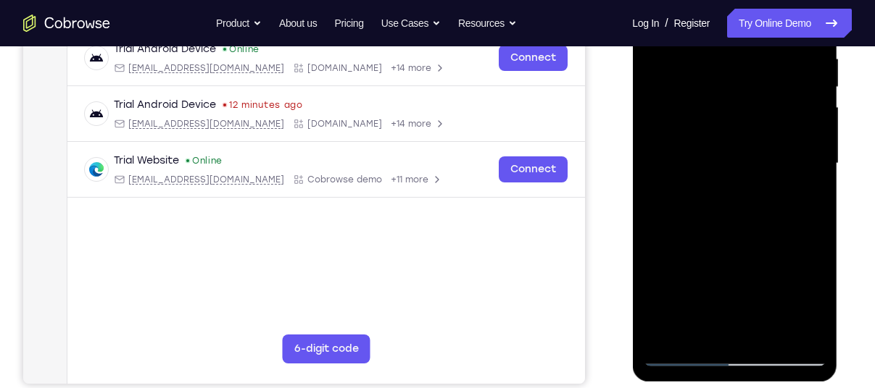
scroll to position [288, 0]
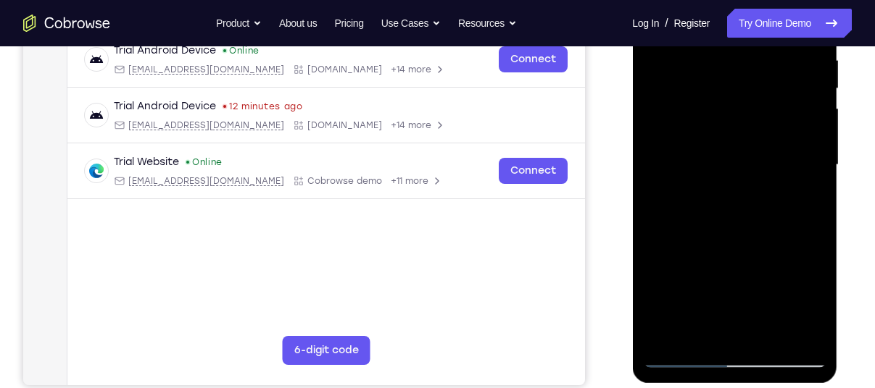
click at [686, 356] on div at bounding box center [734, 165] width 183 height 406
click at [683, 356] on div at bounding box center [734, 165] width 183 height 406
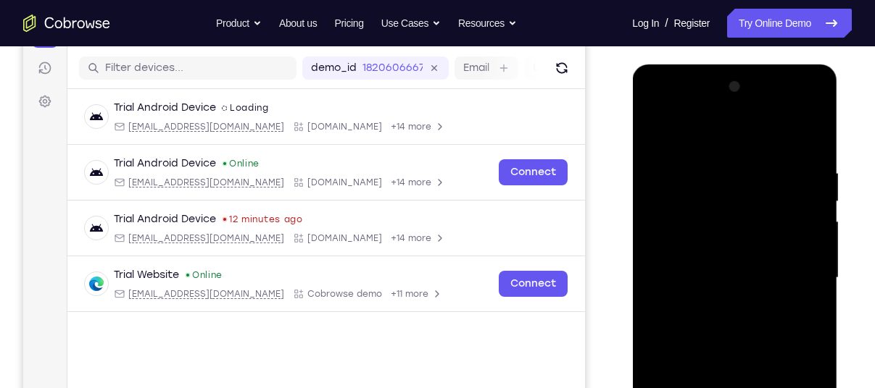
scroll to position [175, 0]
click at [813, 128] on div at bounding box center [734, 278] width 183 height 406
click at [668, 153] on div at bounding box center [734, 278] width 183 height 406
click at [675, 143] on div at bounding box center [734, 278] width 183 height 406
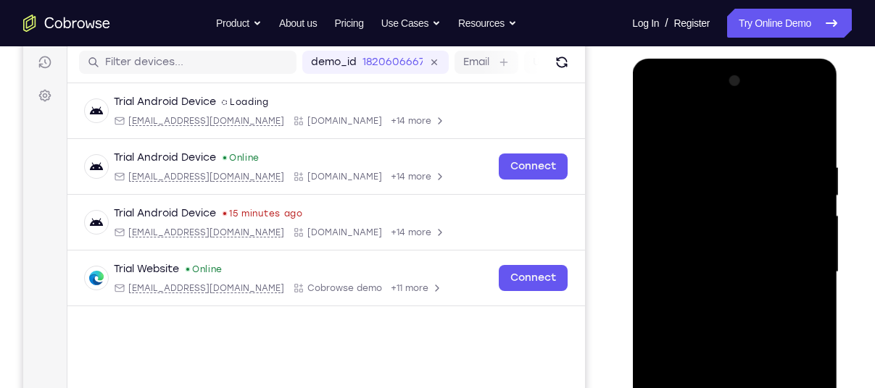
scroll to position [180, 0]
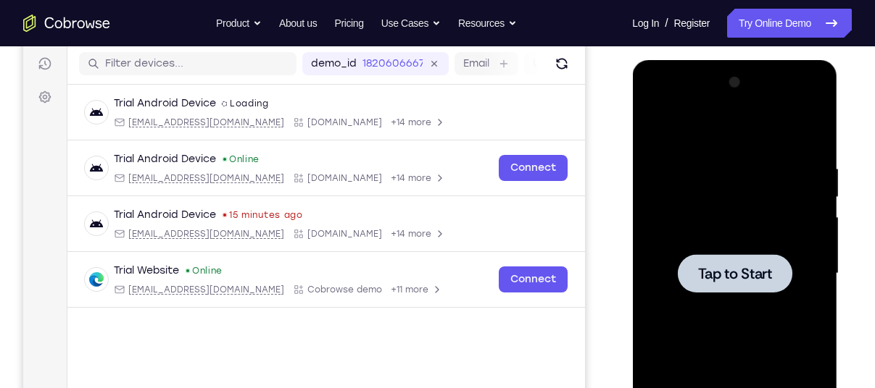
click at [712, 286] on div at bounding box center [734, 273] width 114 height 38
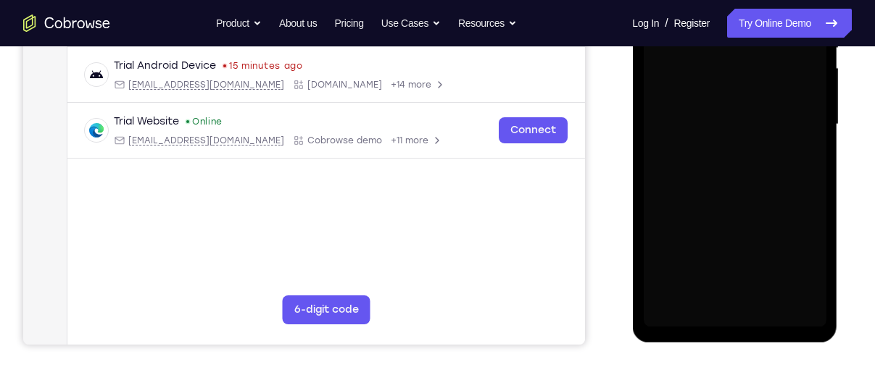
scroll to position [330, 0]
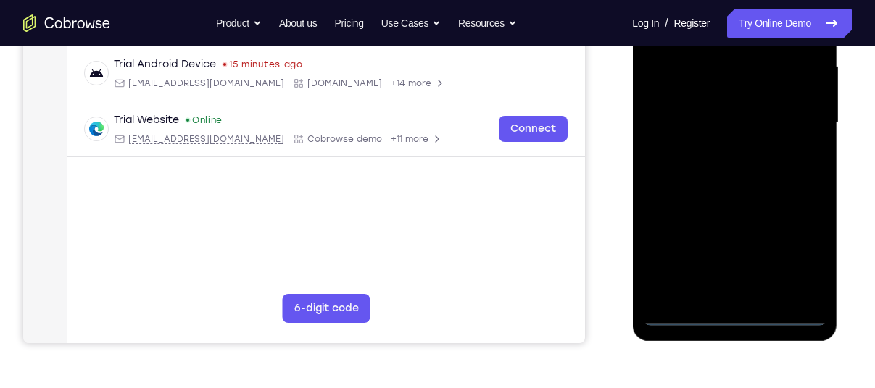
click at [730, 312] on div at bounding box center [734, 123] width 183 height 406
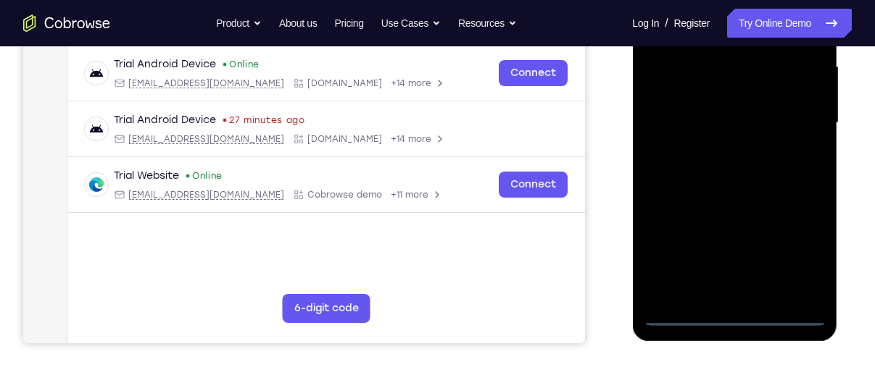
click at [796, 247] on div at bounding box center [734, 123] width 183 height 406
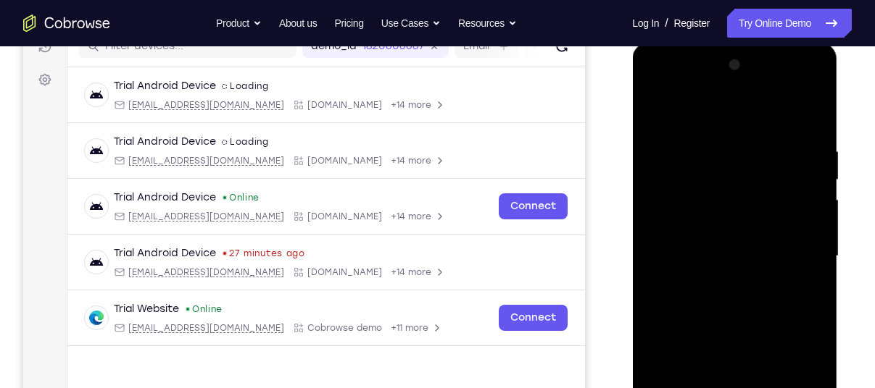
scroll to position [197, 0]
click at [704, 115] on div at bounding box center [734, 257] width 183 height 406
click at [785, 246] on div at bounding box center [734, 257] width 183 height 406
click at [716, 283] on div at bounding box center [734, 257] width 183 height 406
click at [672, 239] on div at bounding box center [734, 257] width 183 height 406
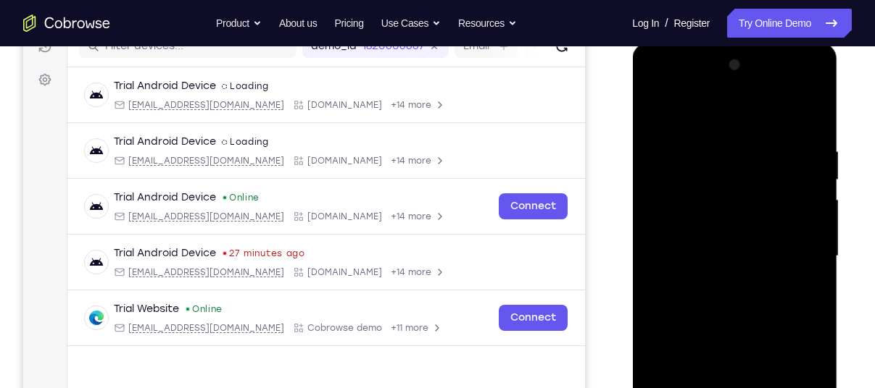
click at [675, 231] on div at bounding box center [734, 257] width 183 height 406
click at [680, 256] on div at bounding box center [734, 257] width 183 height 406
click at [744, 298] on div at bounding box center [734, 257] width 183 height 406
click at [738, 335] on div at bounding box center [734, 257] width 183 height 406
click at [715, 250] on div at bounding box center [734, 257] width 183 height 406
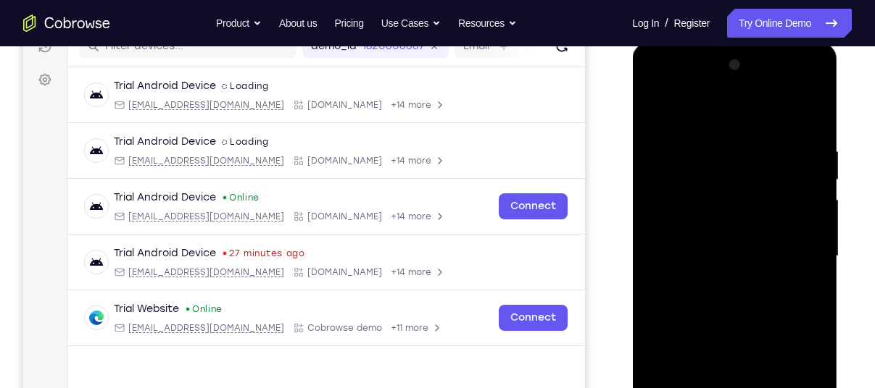
click at [685, 262] on div at bounding box center [734, 257] width 183 height 406
click at [682, 251] on div at bounding box center [734, 257] width 183 height 406
